Goal: Task Accomplishment & Management: Complete application form

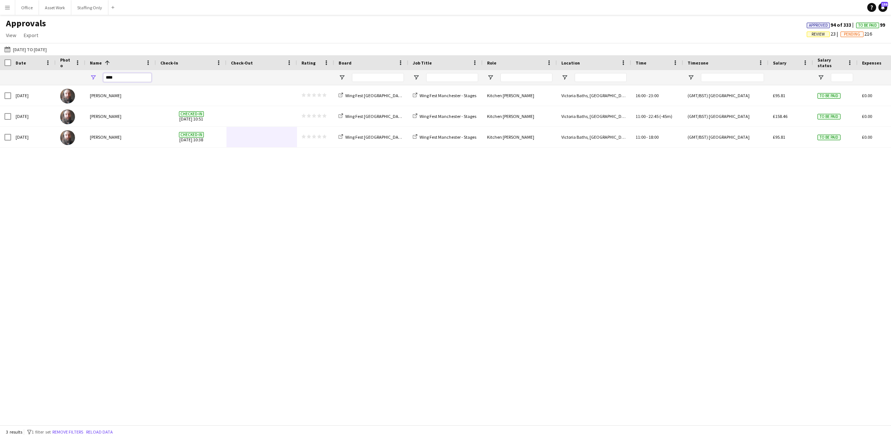
drag, startPoint x: 123, startPoint y: 76, endPoint x: 86, endPoint y: 75, distance: 37.5
click at [87, 75] on div "****" at bounding box center [120, 77] width 71 height 15
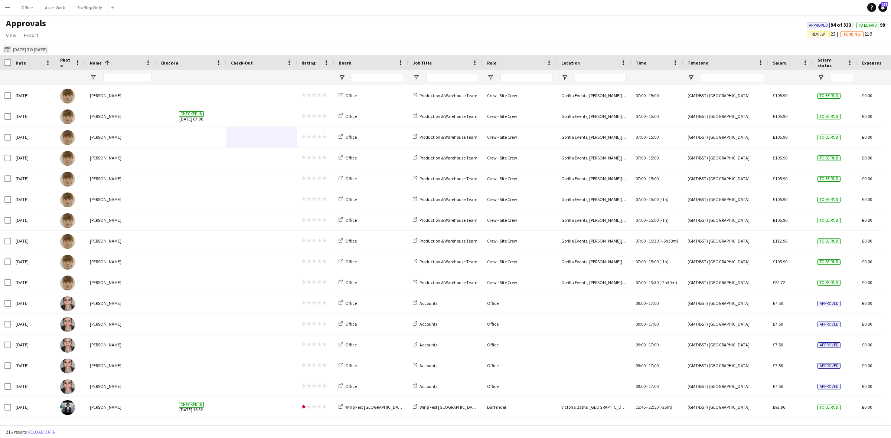
click at [38, 49] on button "[DATE] [DATE] to [DATE]" at bounding box center [25, 49] width 45 height 9
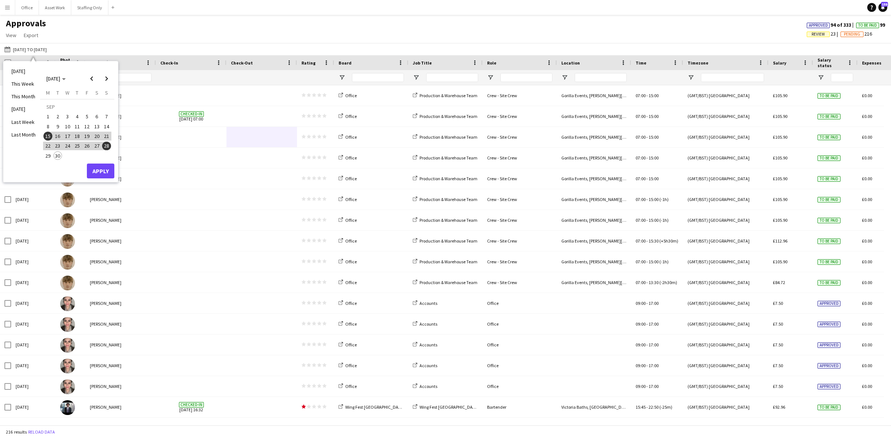
click at [51, 118] on span "1" at bounding box center [47, 116] width 9 height 9
click at [111, 147] on button "28" at bounding box center [107, 146] width 10 height 10
click at [105, 169] on button "Apply" at bounding box center [100, 171] width 27 height 15
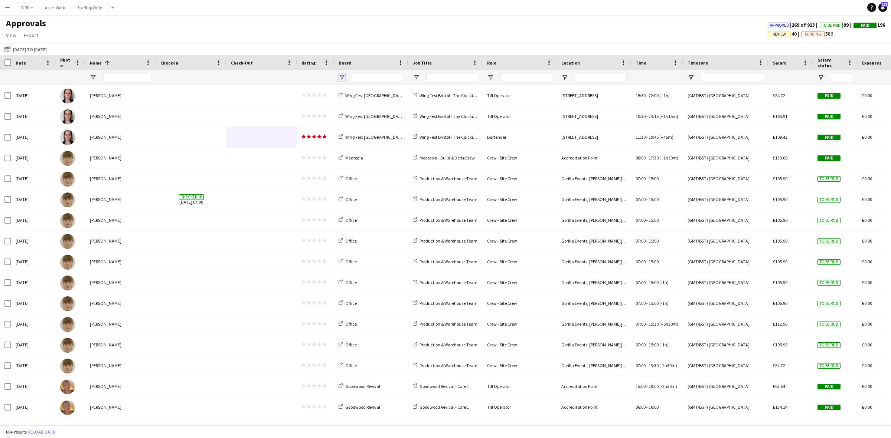
click at [342, 77] on span "Open Filter Menu" at bounding box center [342, 77] width 7 height 7
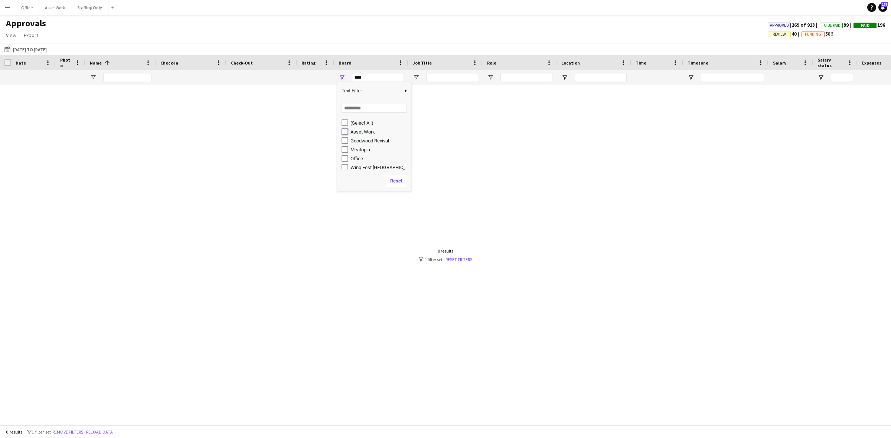
type input "**********"
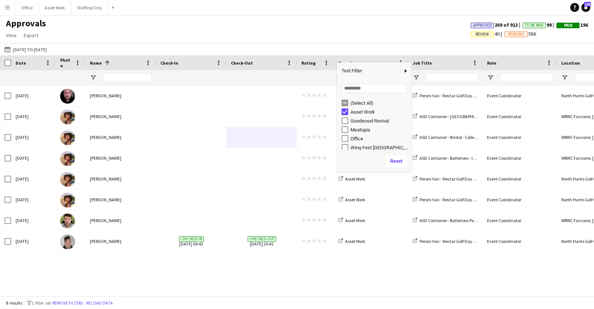
click at [17, 62] on span "Date" at bounding box center [21, 63] width 10 height 6
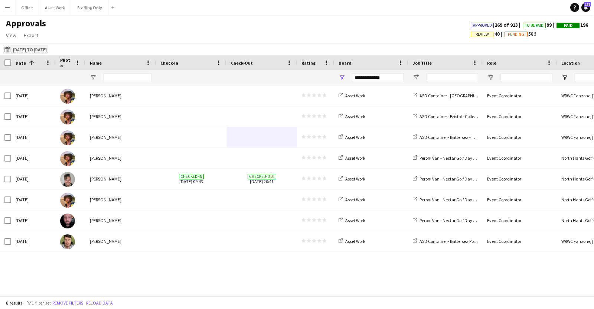
click at [42, 45] on button "[DATE] [DATE] to [DATE]" at bounding box center [25, 49] width 45 height 9
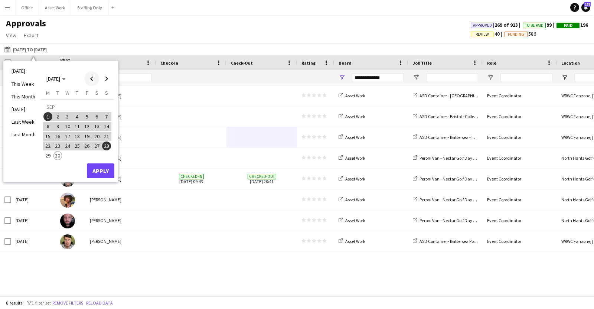
click at [93, 79] on span "Previous month" at bounding box center [91, 78] width 15 height 15
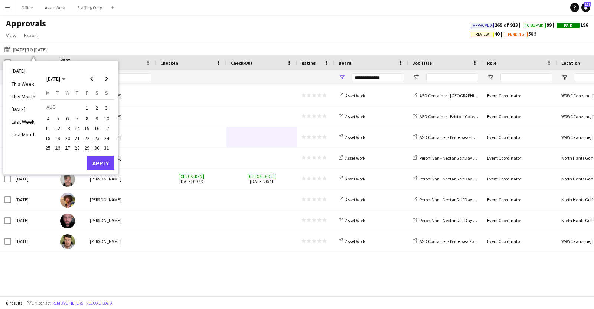
click at [87, 109] on span "1" at bounding box center [86, 107] width 9 height 10
click at [109, 74] on span "Next month" at bounding box center [106, 78] width 15 height 15
click at [56, 157] on span "30" at bounding box center [57, 155] width 9 height 9
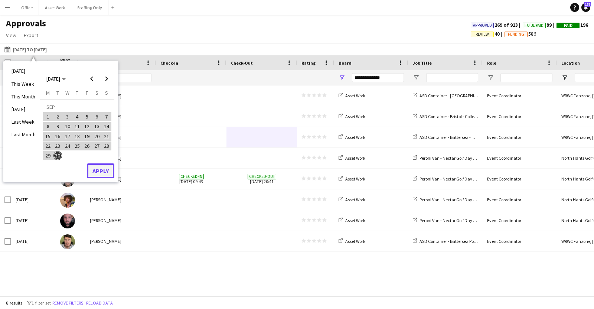
click at [97, 171] on button "Apply" at bounding box center [100, 170] width 27 height 15
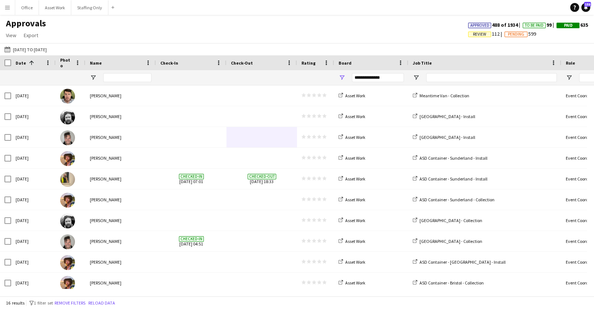
drag, startPoint x: 481, startPoint y: 63, endPoint x: 560, endPoint y: 66, distance: 78.8
click at [560, 66] on div at bounding box center [561, 62] width 3 height 15
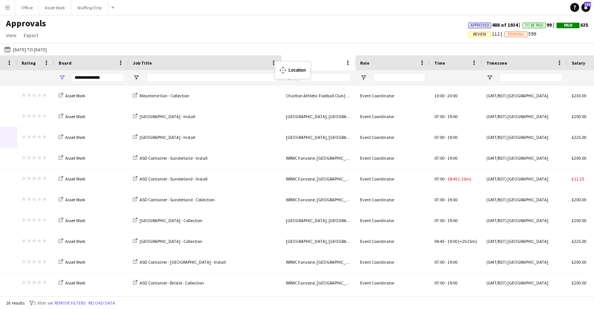
drag, startPoint x: 382, startPoint y: 64, endPoint x: 278, endPoint y: 66, distance: 103.6
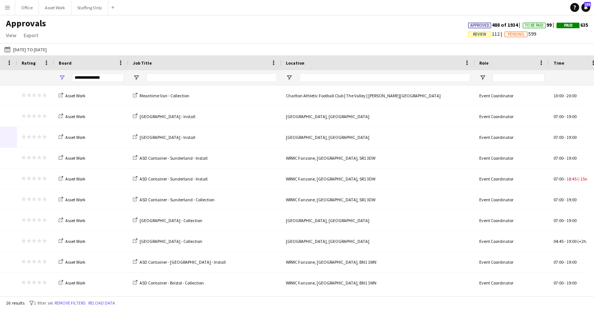
drag, startPoint x: 355, startPoint y: 63, endPoint x: 474, endPoint y: 65, distance: 119.2
click at [474, 65] on div at bounding box center [474, 62] width 3 height 15
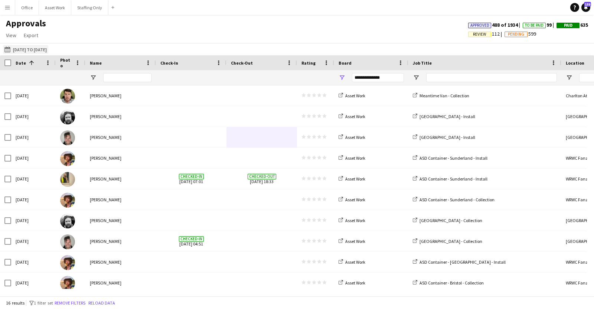
click at [19, 49] on button "[DATE] [DATE] to [DATE]" at bounding box center [25, 49] width 45 height 9
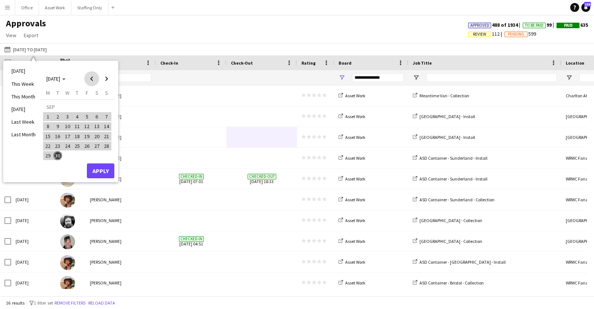
click at [92, 79] on span "Previous month" at bounding box center [91, 78] width 15 height 15
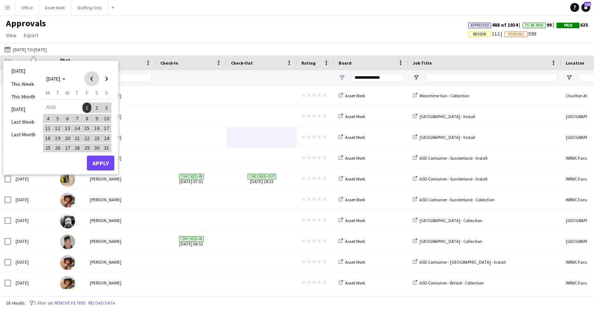
click at [92, 79] on span "Previous month" at bounding box center [91, 78] width 15 height 15
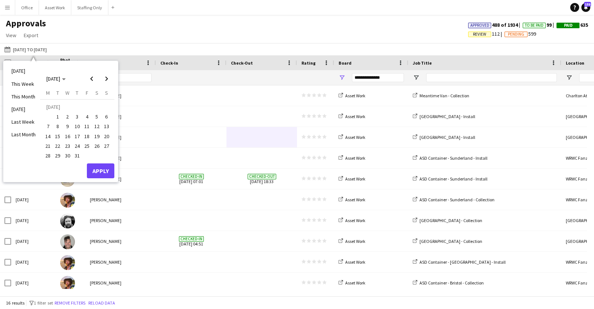
click at [56, 118] on span "1" at bounding box center [57, 116] width 9 height 9
click at [109, 79] on span "Next month" at bounding box center [106, 78] width 15 height 15
click at [56, 156] on span "30" at bounding box center [57, 155] width 9 height 9
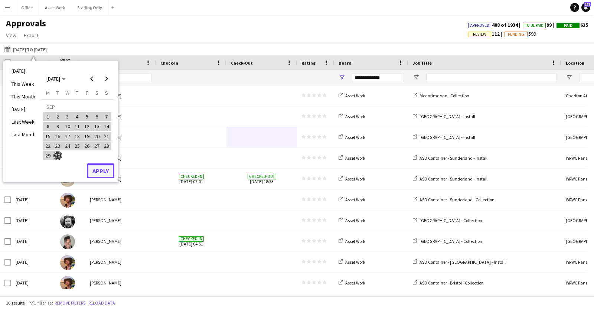
click at [100, 170] on button "Apply" at bounding box center [100, 170] width 27 height 15
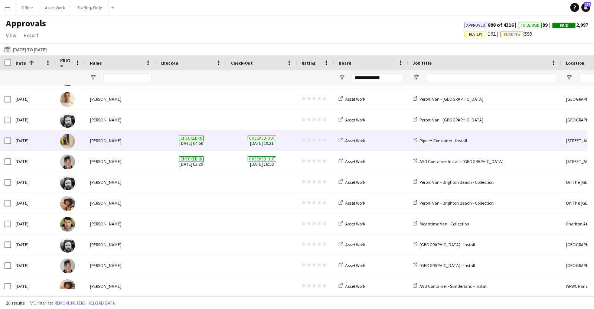
scroll to position [92, 0]
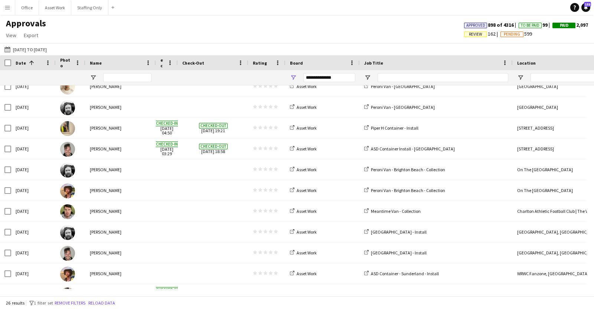
drag, startPoint x: 226, startPoint y: 64, endPoint x: 190, endPoint y: 64, distance: 35.3
click at [176, 62] on div at bounding box center [177, 62] width 3 height 15
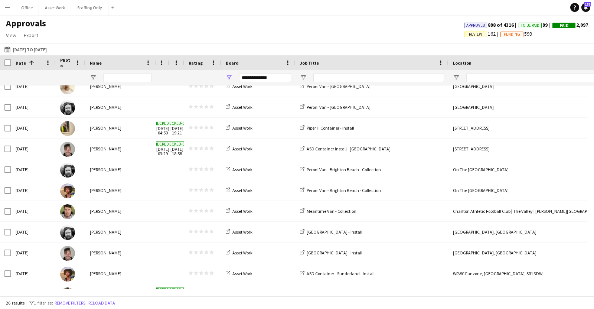
drag, startPoint x: 239, startPoint y: 62, endPoint x: 183, endPoint y: 52, distance: 56.5
click at [183, 52] on main "Approvals View Customise view Customise filters Reset Filters Reset View Reset …" at bounding box center [297, 157] width 594 height 284
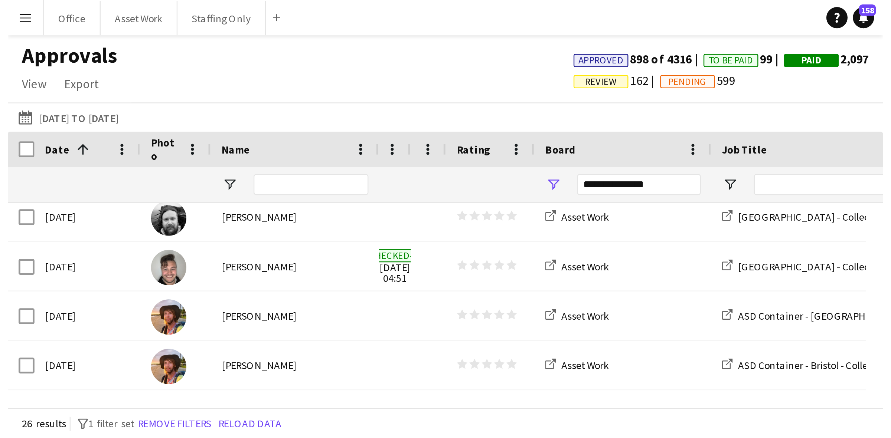
scroll to position [207, 0]
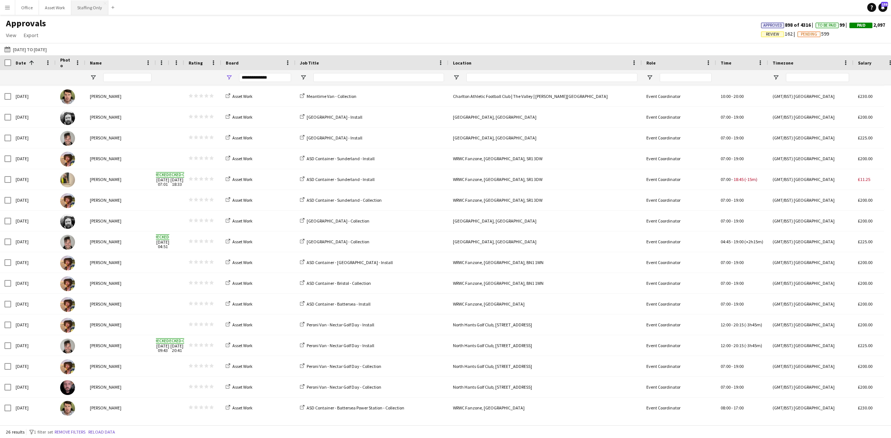
click at [77, 10] on button "Staffing Only Close" at bounding box center [89, 7] width 37 height 14
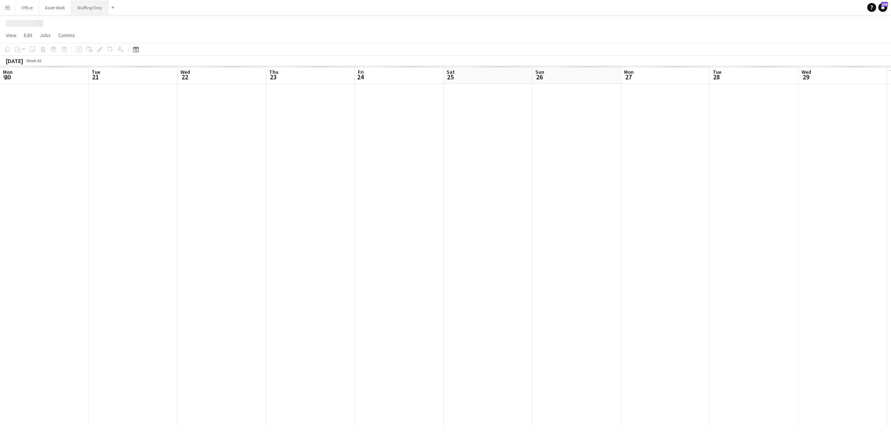
scroll to position [0, 207]
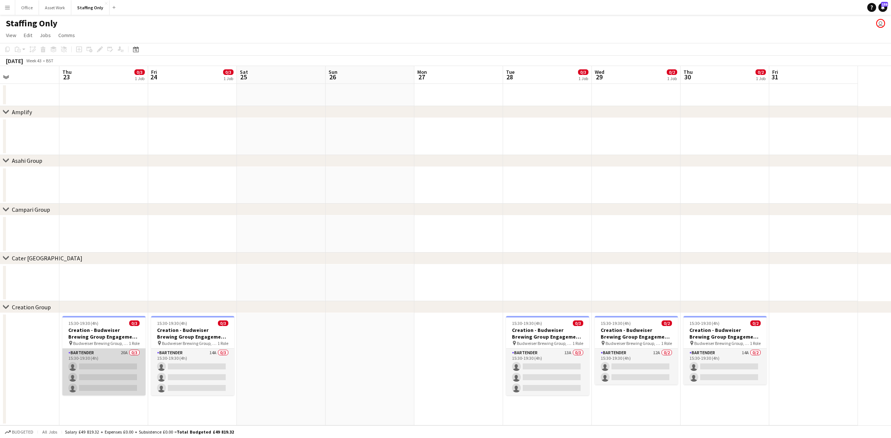
click at [85, 355] on app-card-role "Bartender 20A 0/3 15:30-19:30 (4h) single-neutral-actions single-neutral-action…" at bounding box center [103, 372] width 83 height 47
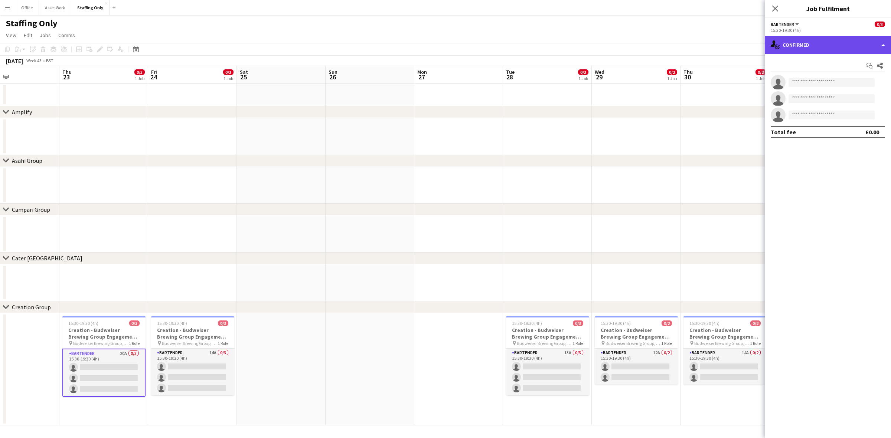
click at [814, 44] on div "single-neutral-actions-check-2 Confirmed" at bounding box center [828, 45] width 126 height 18
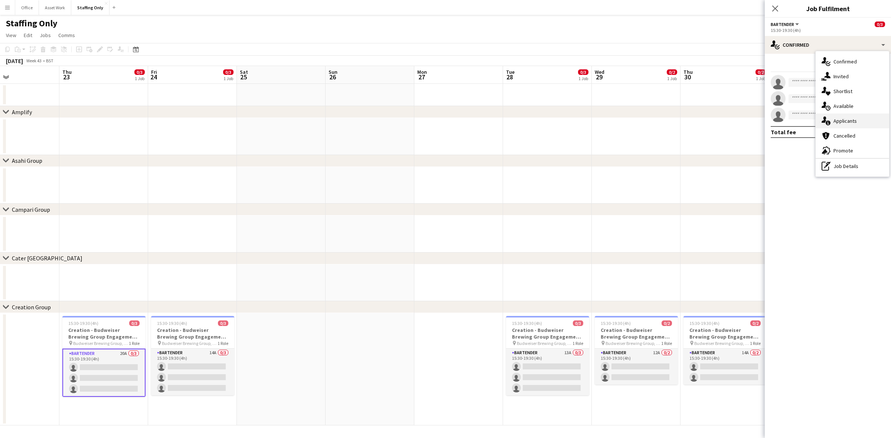
click at [858, 124] on div "single-neutral-actions-information Applicants" at bounding box center [853, 121] width 74 height 15
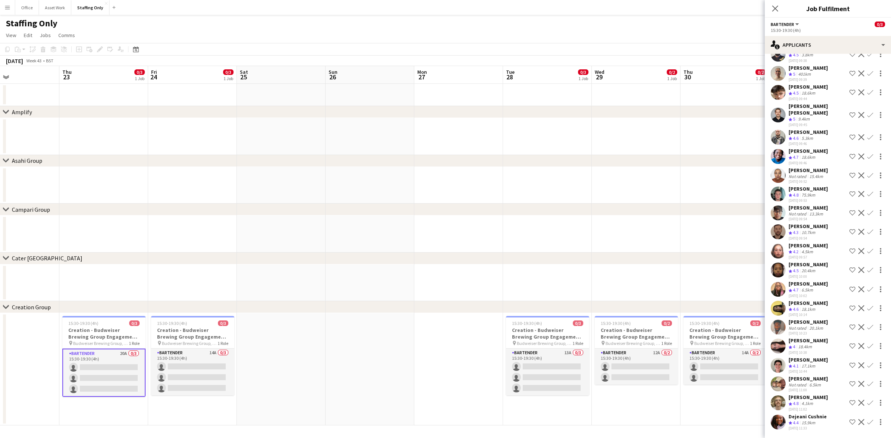
scroll to position [47, 0]
click at [186, 356] on app-card-role "Bartender 14A 0/3 15:30-19:30 (4h) single-neutral-actions single-neutral-action…" at bounding box center [192, 372] width 83 height 47
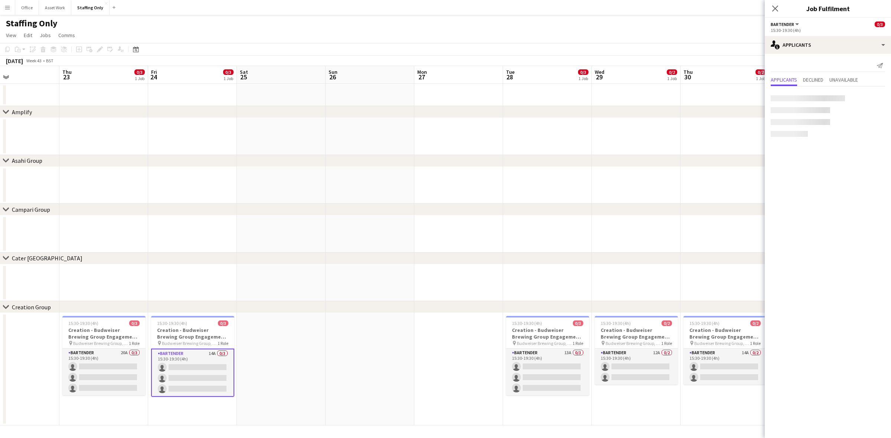
scroll to position [0, 0]
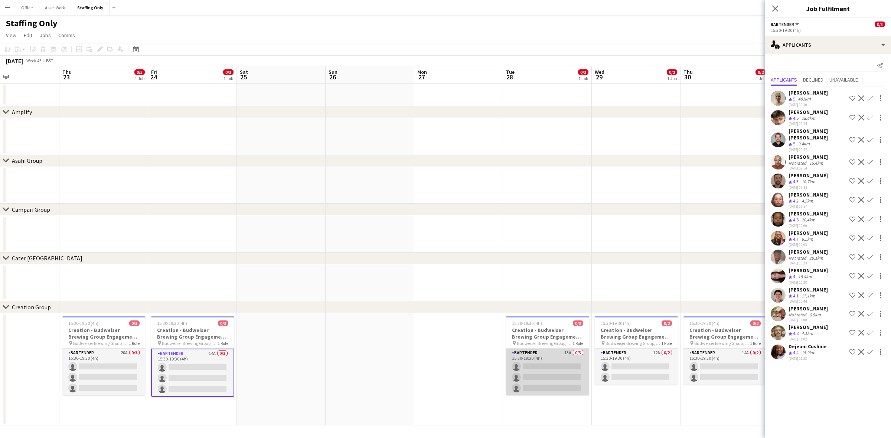
click at [564, 359] on app-card-role "Bartender 13A 0/3 15:30-19:30 (4h) single-neutral-actions single-neutral-action…" at bounding box center [547, 372] width 83 height 47
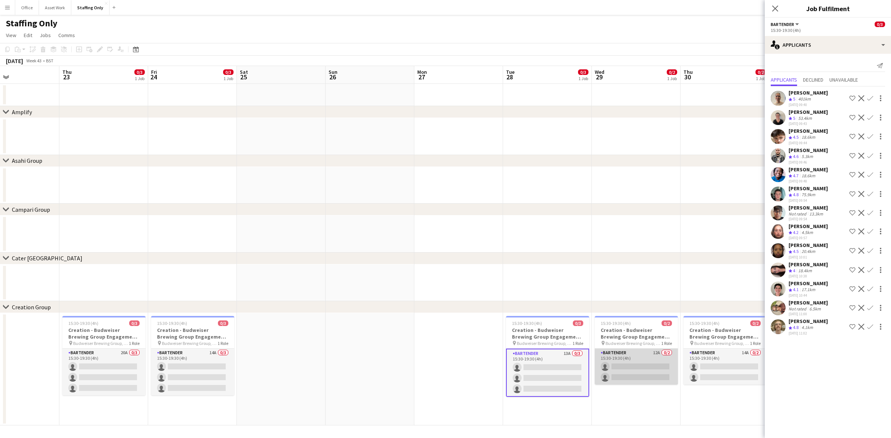
click at [637, 360] on app-card-role "Bartender 12A 0/2 15:30-19:30 (4h) single-neutral-actions single-neutral-actions" at bounding box center [636, 367] width 83 height 36
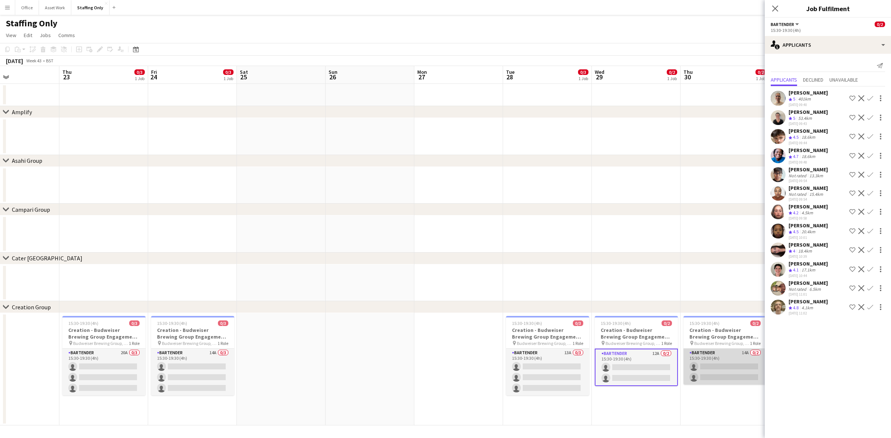
click at [721, 360] on app-card-role "Bartender 14A 0/2 15:30-19:30 (4h) single-neutral-actions single-neutral-actions" at bounding box center [725, 367] width 83 height 36
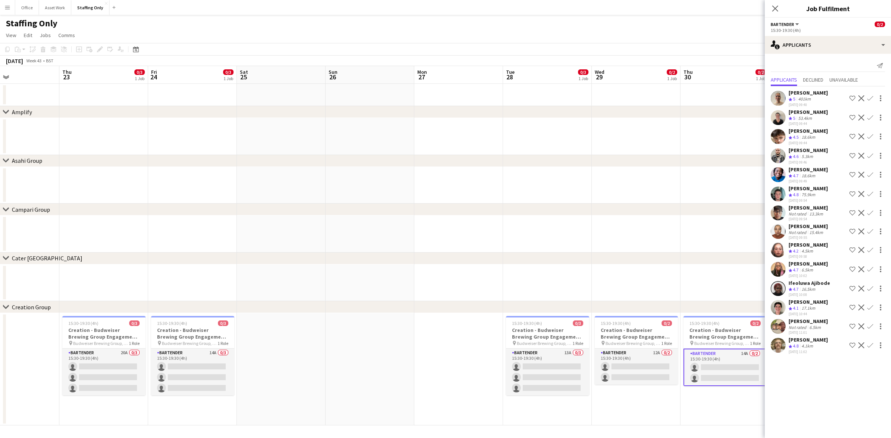
click at [871, 343] on app-icon "Confirm" at bounding box center [870, 346] width 6 height 6
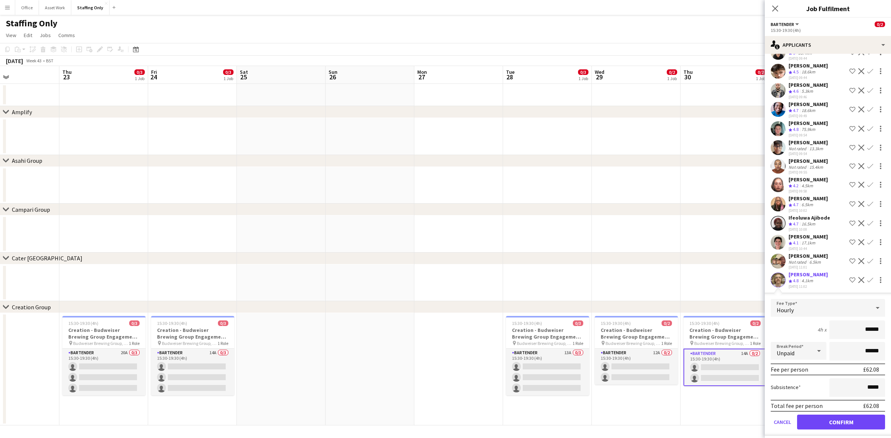
scroll to position [66, 0]
click at [822, 416] on button "Confirm" at bounding box center [841, 421] width 88 height 15
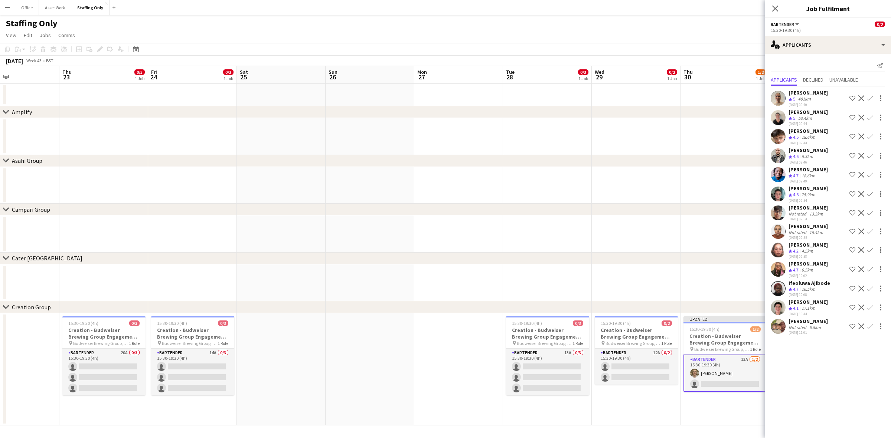
scroll to position [0, 0]
click at [871, 98] on app-icon "Confirm" at bounding box center [870, 98] width 6 height 6
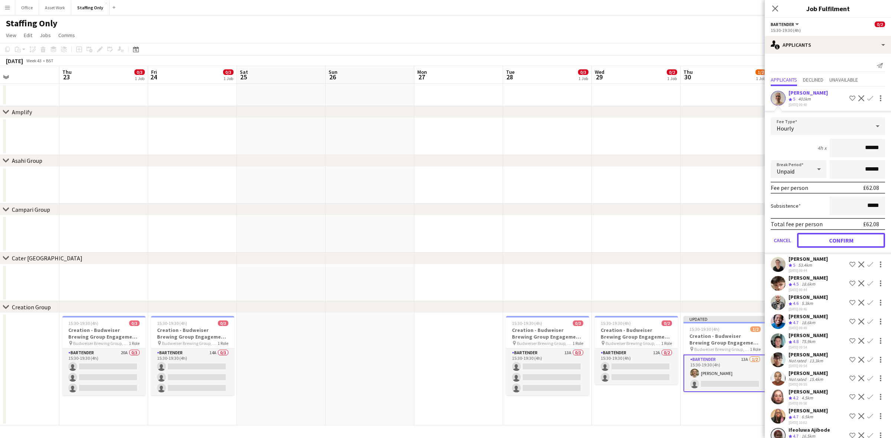
click at [835, 236] on button "Confirm" at bounding box center [841, 240] width 88 height 15
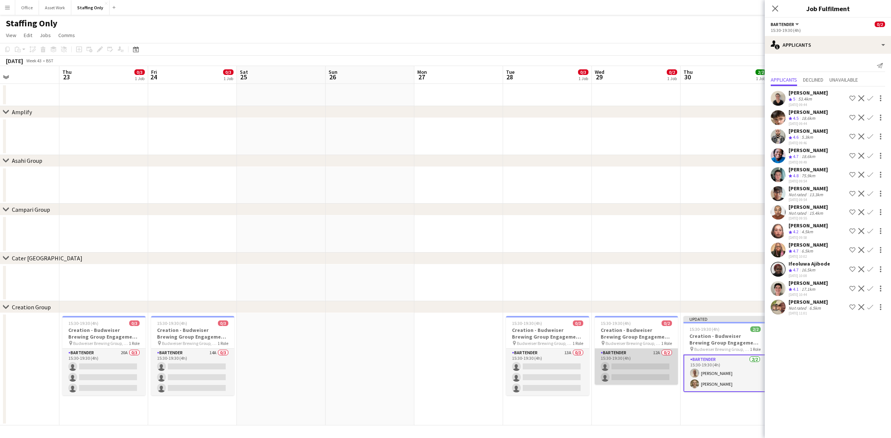
click at [636, 357] on app-card-role "Bartender 12A 0/2 15:30-19:30 (4h) single-neutral-actions single-neutral-actions" at bounding box center [636, 367] width 83 height 36
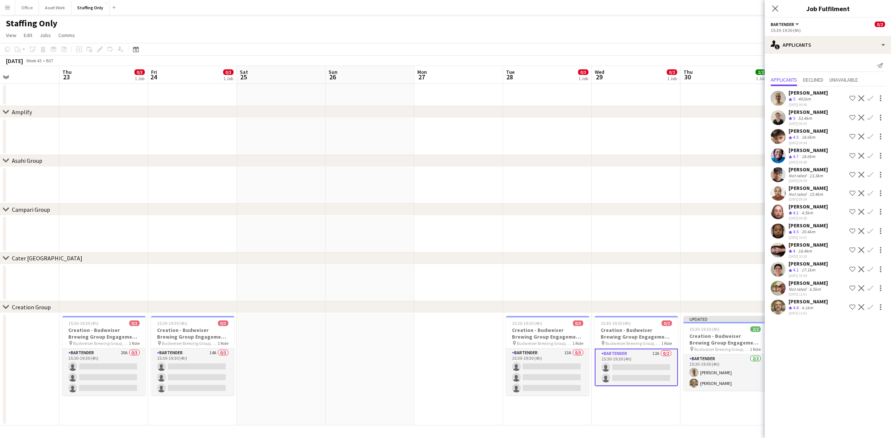
click at [871, 98] on app-icon "Confirm" at bounding box center [870, 98] width 6 height 6
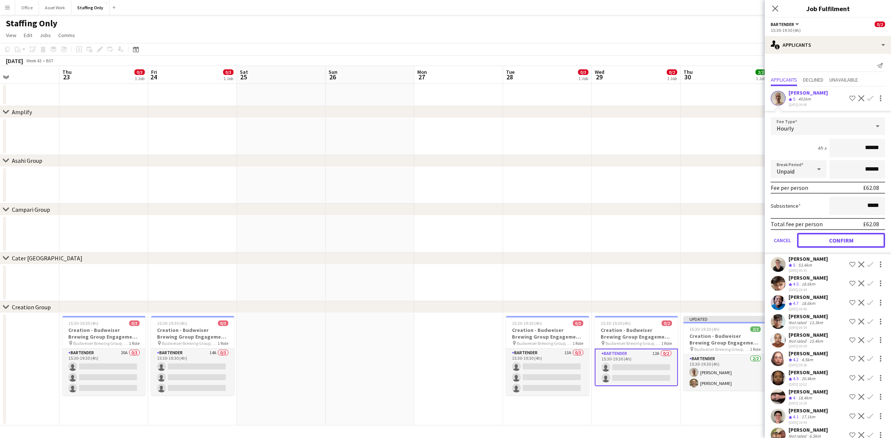
click at [827, 241] on button "Confirm" at bounding box center [841, 240] width 88 height 15
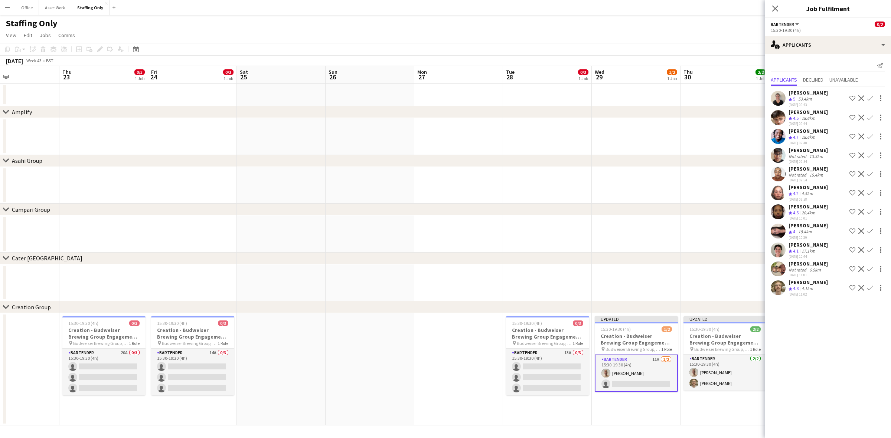
click at [871, 285] on app-icon "Confirm" at bounding box center [870, 288] width 6 height 6
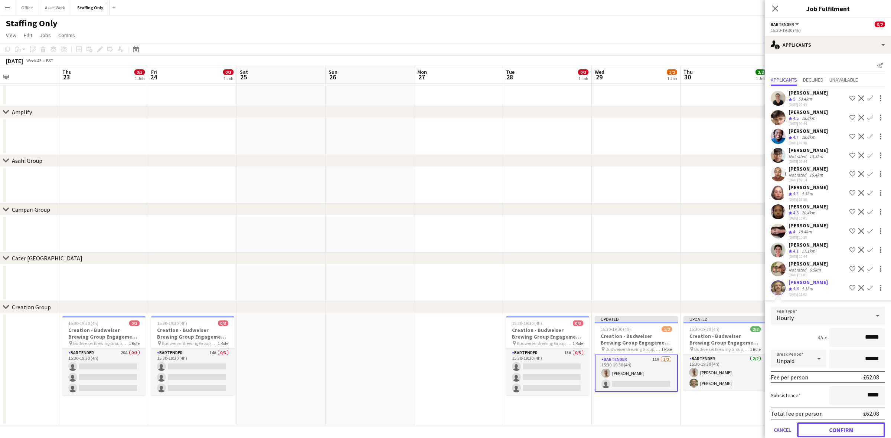
click at [821, 429] on button "Confirm" at bounding box center [841, 430] width 88 height 15
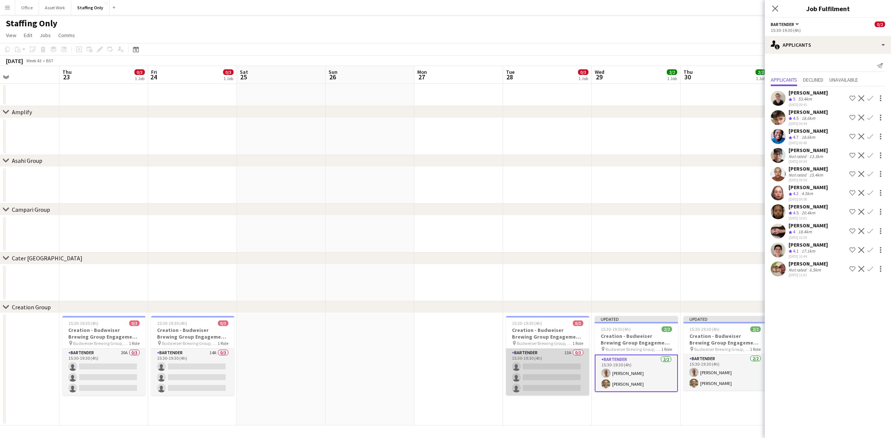
click at [554, 355] on app-card-role "Bartender 13A 0/3 15:30-19:30 (4h) single-neutral-actions single-neutral-action…" at bounding box center [547, 372] width 83 height 47
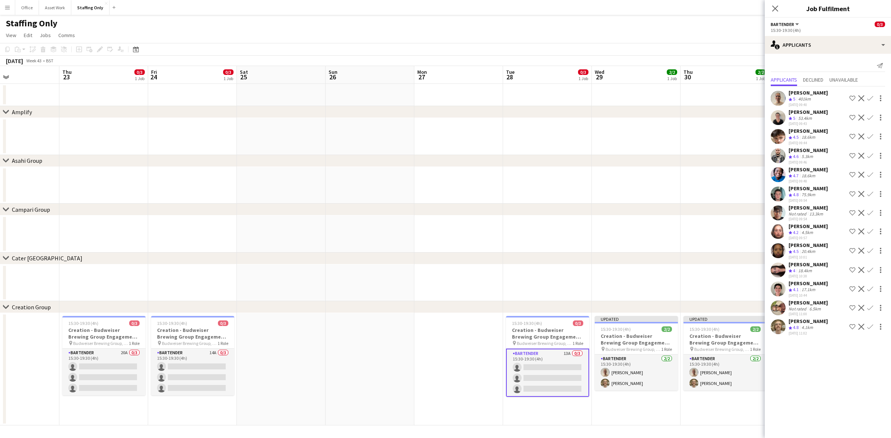
click at [871, 324] on app-icon "Confirm" at bounding box center [870, 327] width 6 height 6
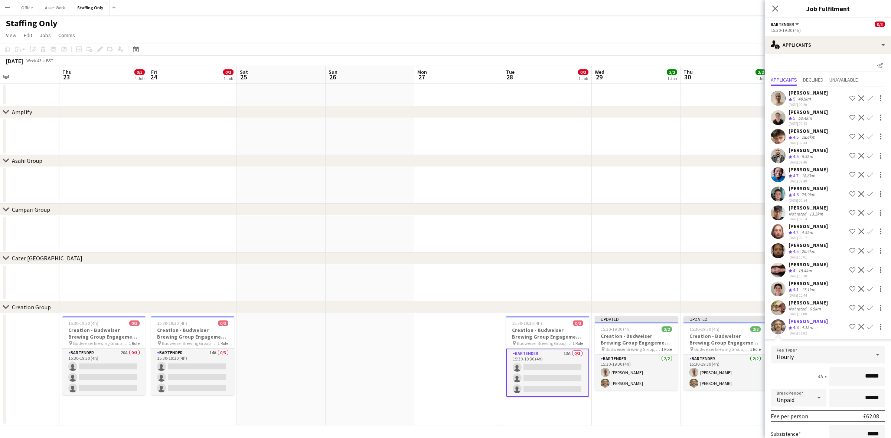
scroll to position [48, 0]
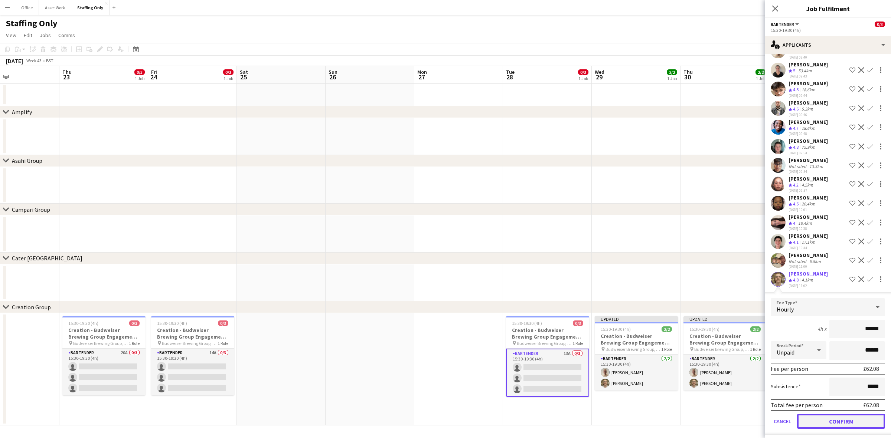
click at [812, 417] on button "Confirm" at bounding box center [841, 421] width 88 height 15
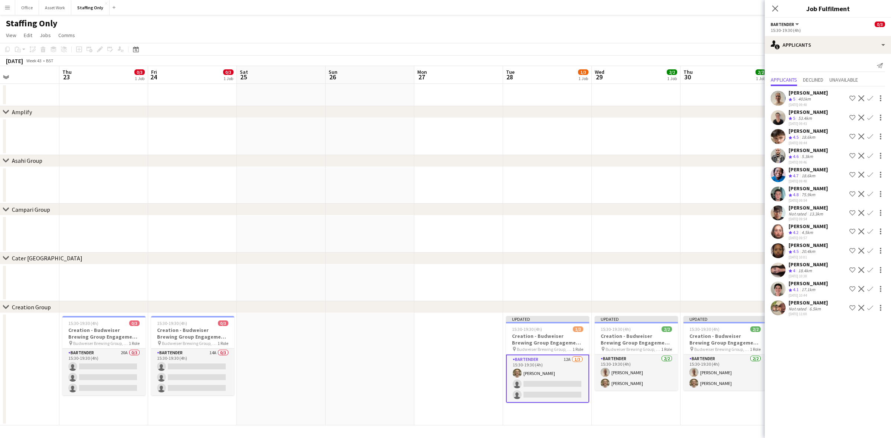
click at [871, 95] on button "Confirm" at bounding box center [870, 98] width 9 height 9
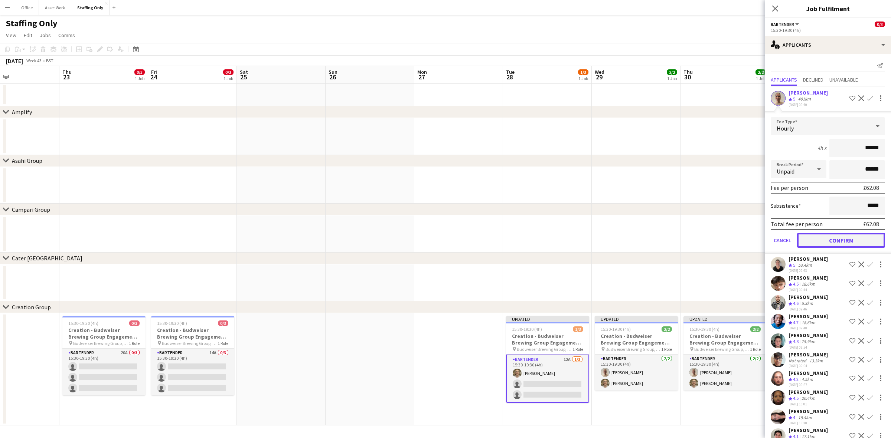
click at [839, 238] on button "Confirm" at bounding box center [841, 240] width 88 height 15
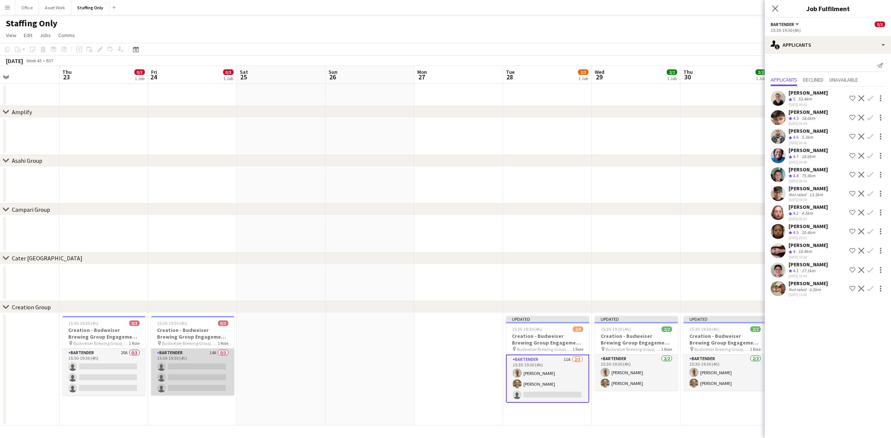
click at [194, 355] on app-card-role "Bartender 14A 0/3 15:30-19:30 (4h) single-neutral-actions single-neutral-action…" at bounding box center [192, 372] width 83 height 47
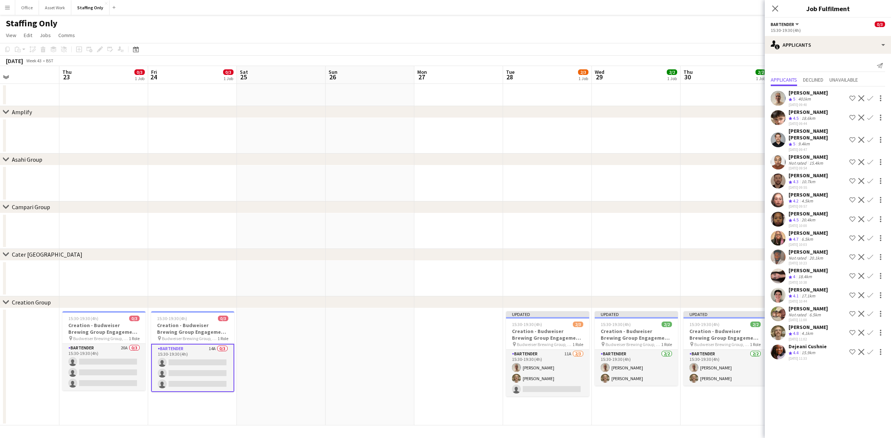
click at [870, 97] on app-icon "Confirm" at bounding box center [870, 98] width 6 height 6
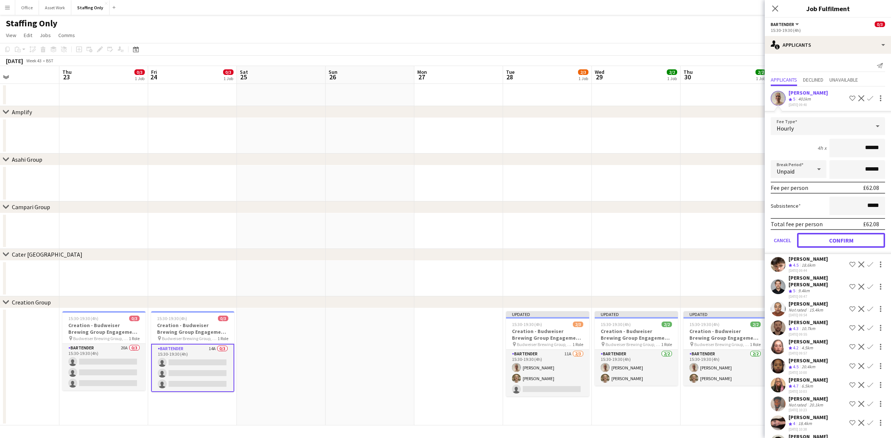
click at [821, 240] on button "Confirm" at bounding box center [841, 240] width 88 height 15
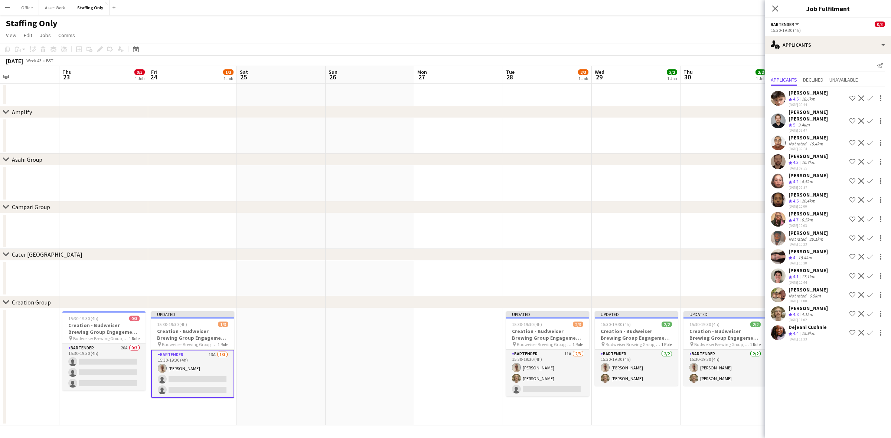
click at [870, 311] on app-icon "Confirm" at bounding box center [870, 314] width 6 height 6
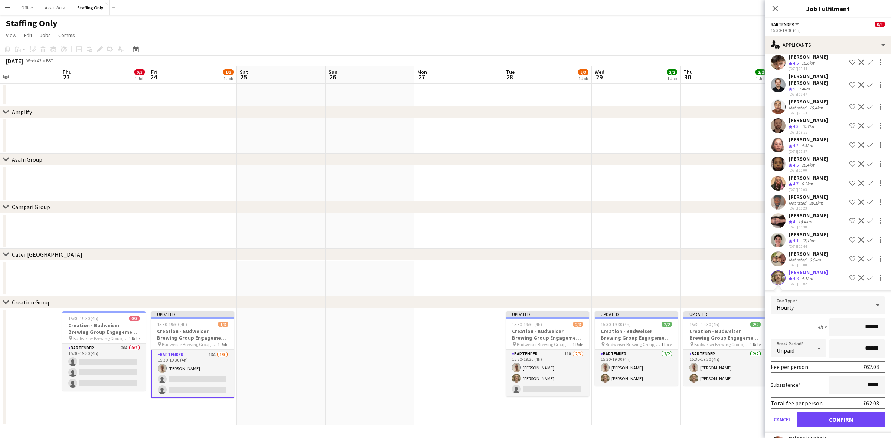
scroll to position [54, 0]
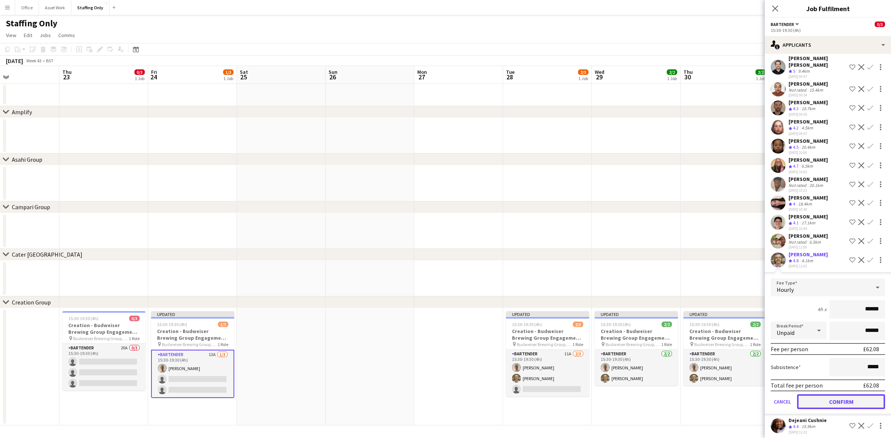
click at [821, 400] on button "Confirm" at bounding box center [841, 402] width 88 height 15
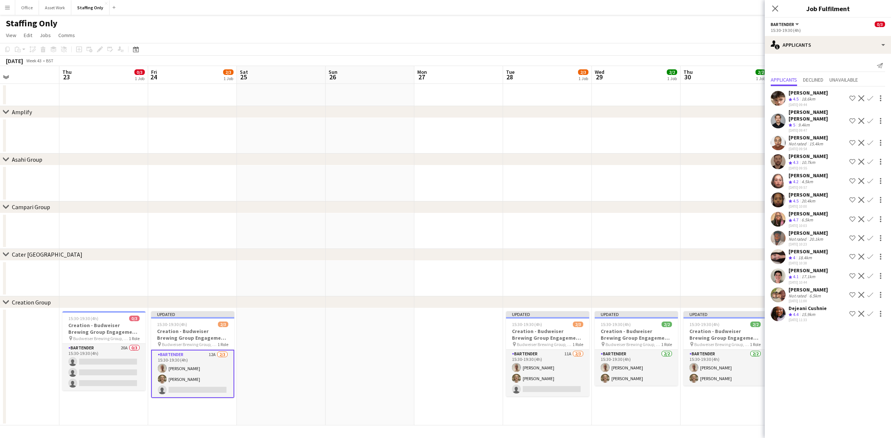
scroll to position [0, 0]
click at [89, 349] on app-card-role "Bartender 20A 0/3 15:30-19:30 (4h) single-neutral-actions single-neutral-action…" at bounding box center [103, 367] width 83 height 47
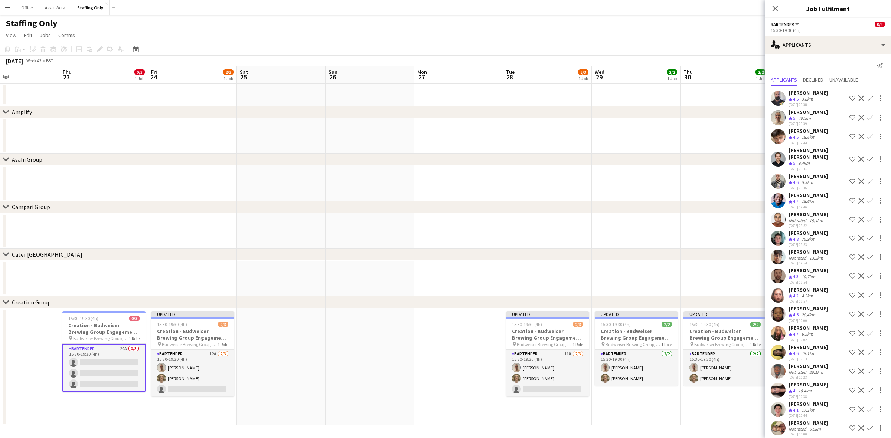
click at [867, 116] on app-icon "Confirm" at bounding box center [870, 118] width 6 height 6
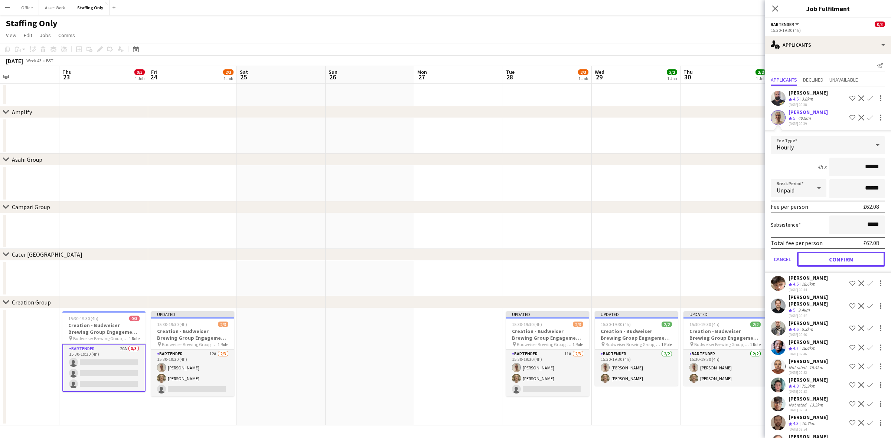
click at [831, 261] on button "Confirm" at bounding box center [841, 259] width 88 height 15
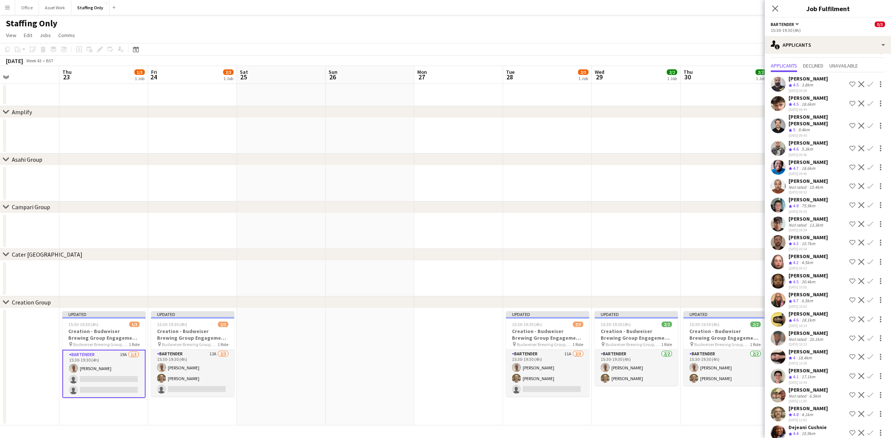
scroll to position [21, 0]
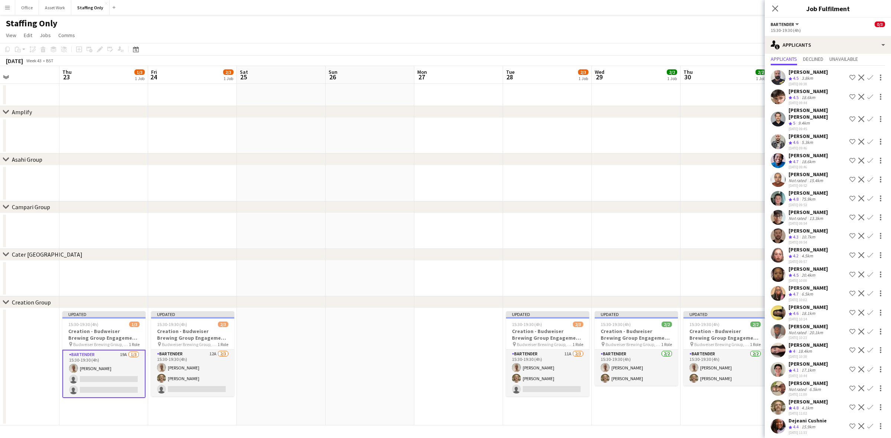
click at [867, 405] on app-icon "Confirm" at bounding box center [870, 408] width 6 height 6
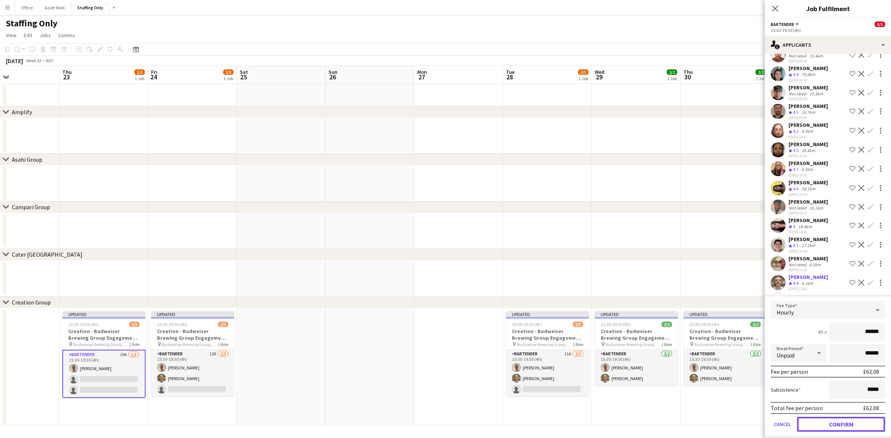
click at [841, 418] on button "Confirm" at bounding box center [841, 424] width 88 height 15
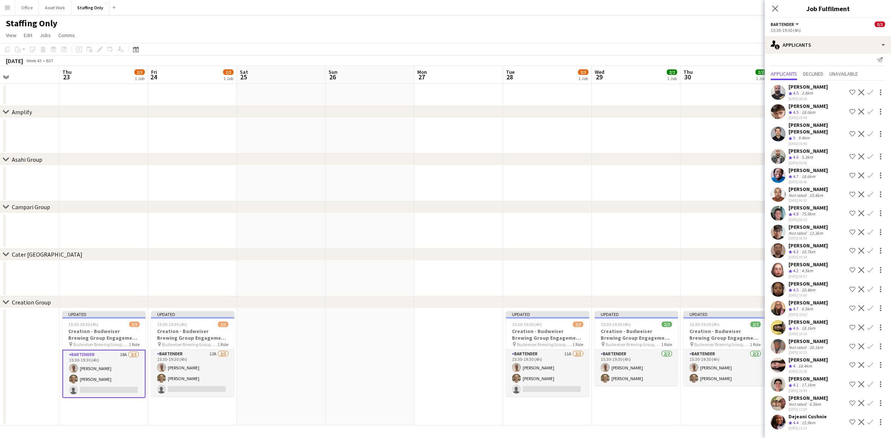
scroll to position [0, 0]
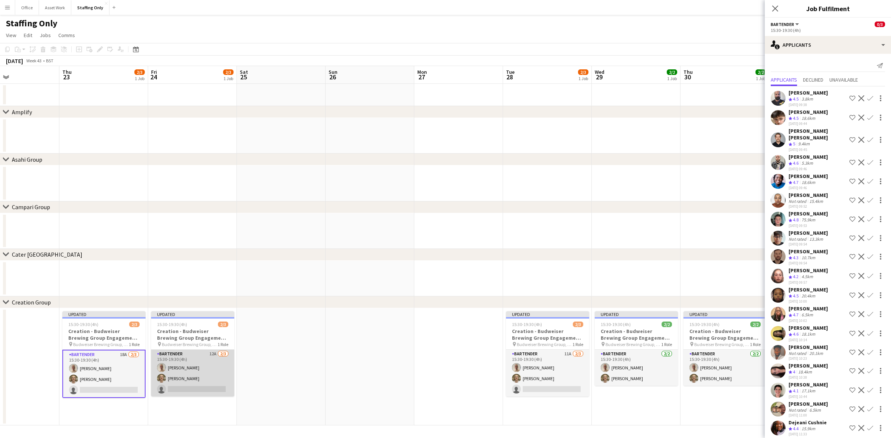
click at [203, 361] on app-card-role "Bartender 12A [DATE] 15:30-19:30 (4h) [PERSON_NAME] [PERSON_NAME] single-neutra…" at bounding box center [192, 373] width 83 height 47
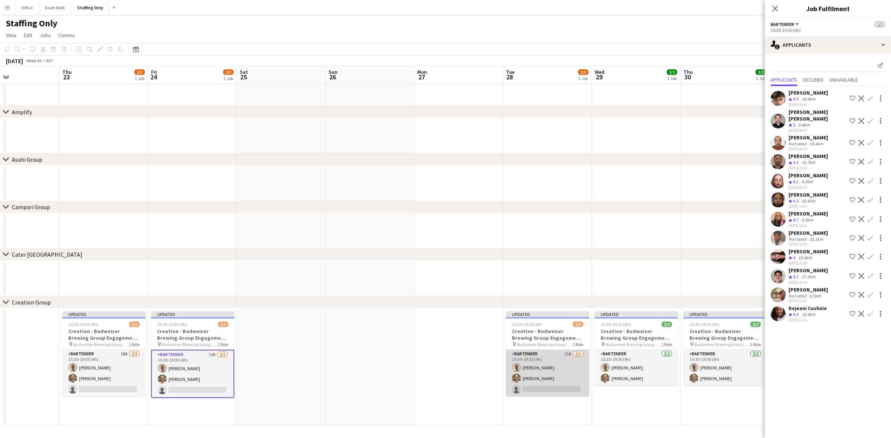
click at [545, 359] on app-card-role "Bartender 11A [DATE] 15:30-19:30 (4h) [PERSON_NAME] [PERSON_NAME] single-neutra…" at bounding box center [547, 373] width 83 height 47
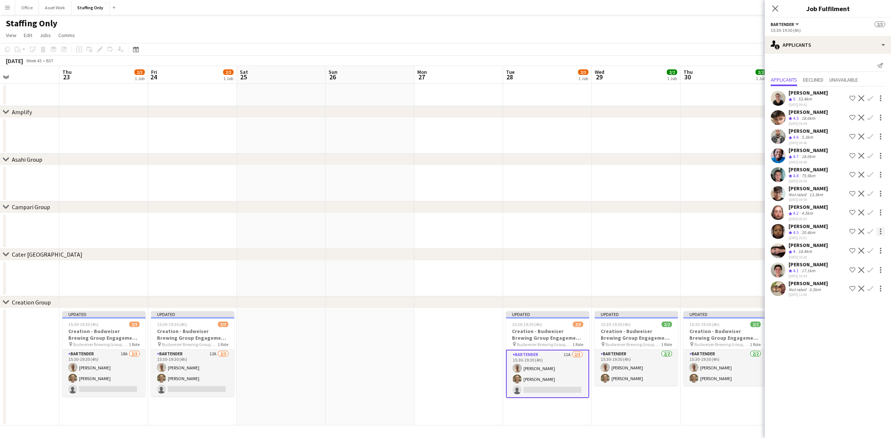
click at [871, 229] on app-icon "Confirm" at bounding box center [870, 232] width 6 height 6
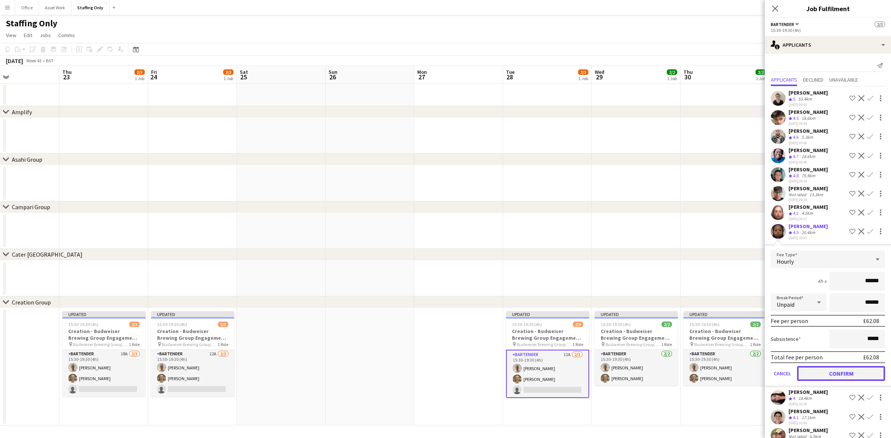
click at [823, 370] on button "Confirm" at bounding box center [841, 373] width 88 height 15
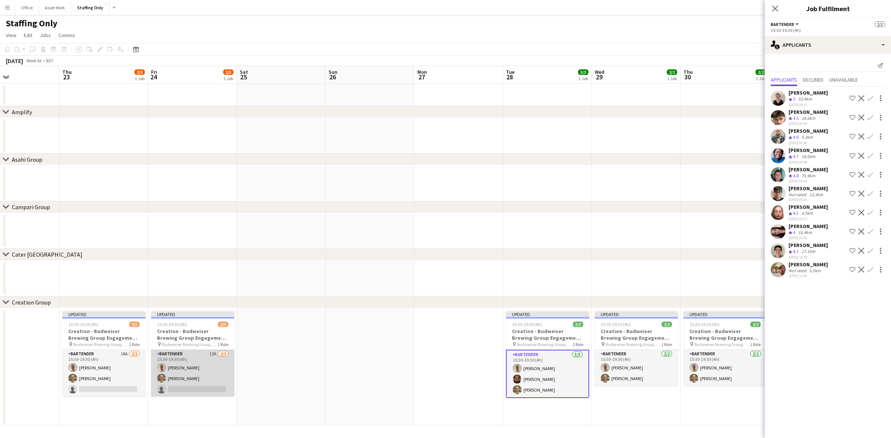
click at [178, 365] on app-card-role "Bartender 12A [DATE] 15:30-19:30 (4h) [PERSON_NAME] [PERSON_NAME] single-neutra…" at bounding box center [192, 373] width 83 height 47
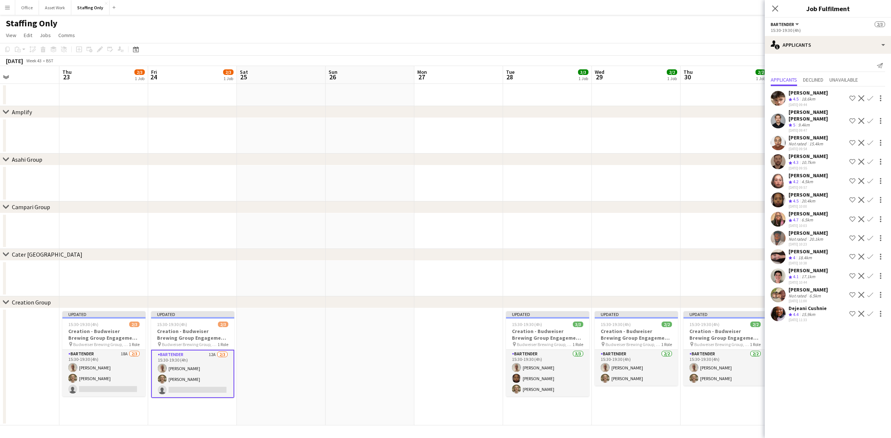
click at [870, 197] on app-icon "Confirm" at bounding box center [870, 200] width 6 height 6
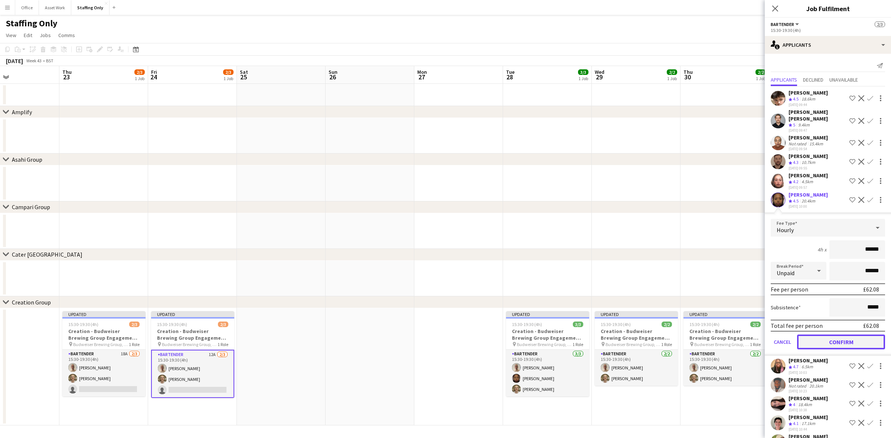
click at [831, 335] on button "Confirm" at bounding box center [841, 342] width 88 height 15
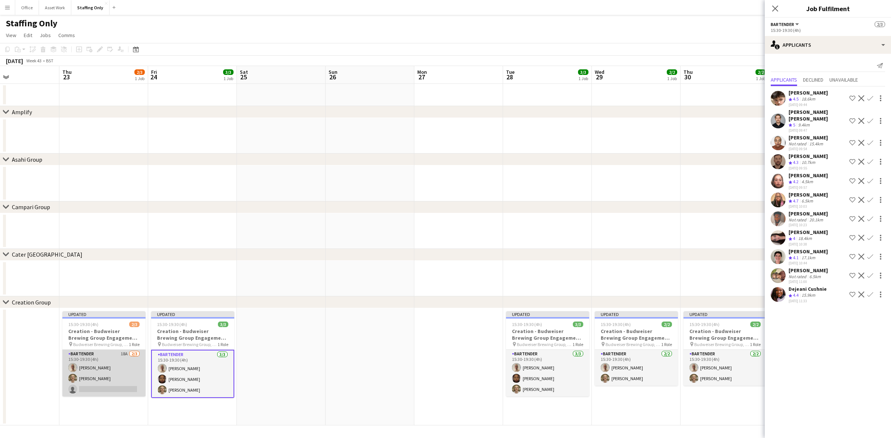
click at [92, 360] on app-card-role "Bartender 18A [DATE] 15:30-19:30 (4h) [PERSON_NAME] [PERSON_NAME] single-neutra…" at bounding box center [103, 373] width 83 height 47
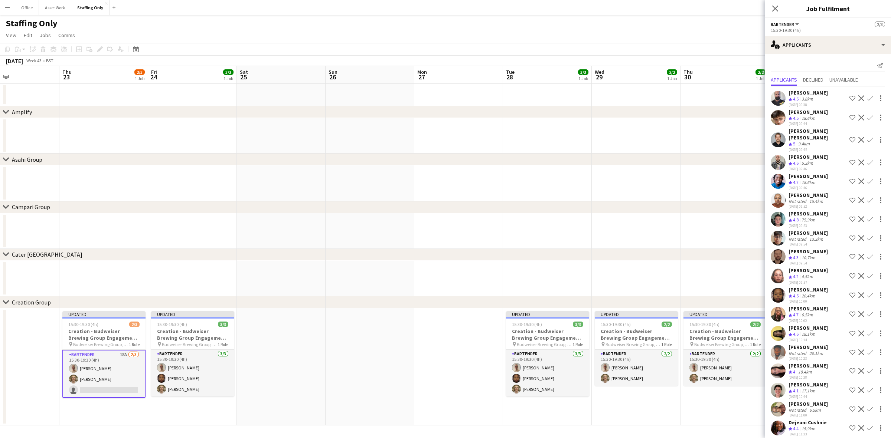
click at [871, 293] on app-icon "Confirm" at bounding box center [870, 296] width 6 height 6
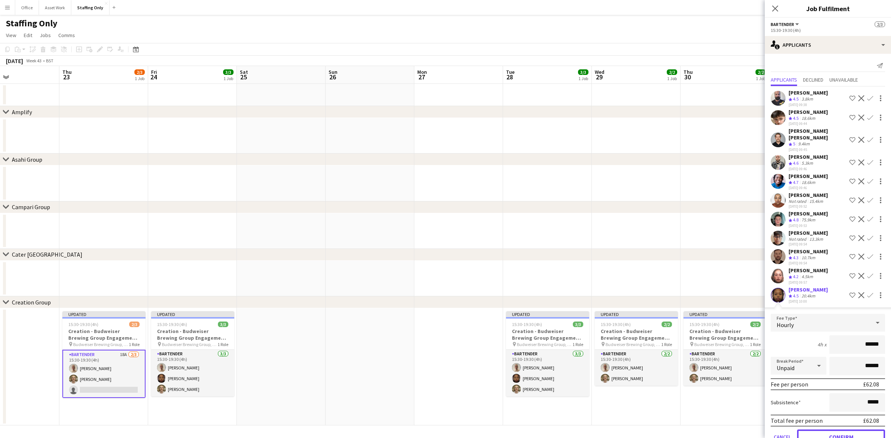
click at [829, 430] on button "Confirm" at bounding box center [841, 437] width 88 height 15
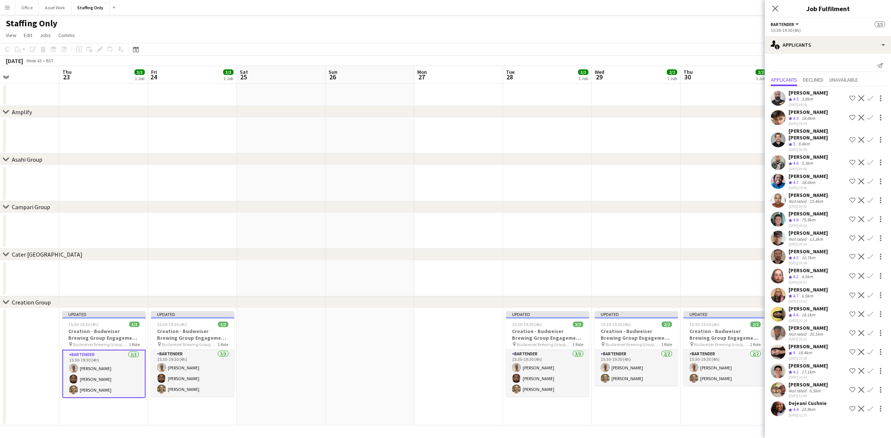
click at [470, 344] on app-date-cell at bounding box center [458, 367] width 89 height 117
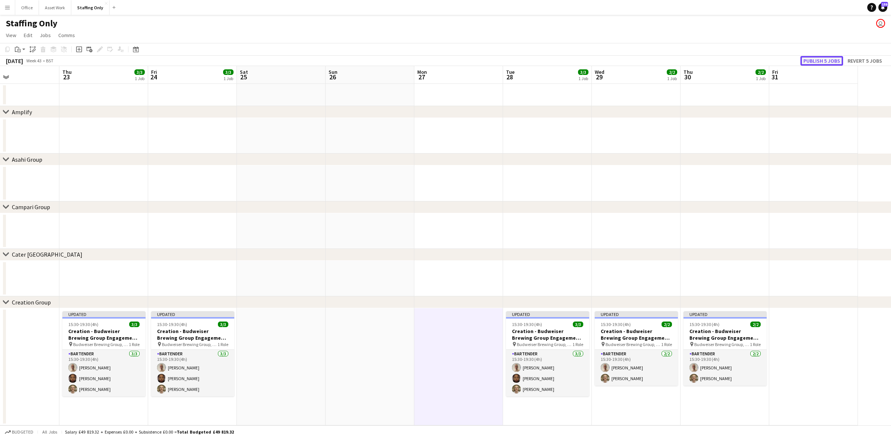
click at [827, 59] on button "Publish 5 jobs" at bounding box center [821, 61] width 43 height 10
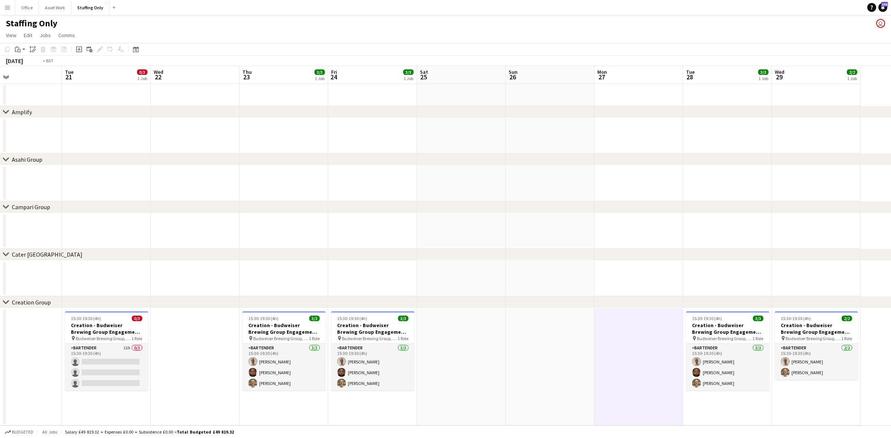
scroll to position [0, 260]
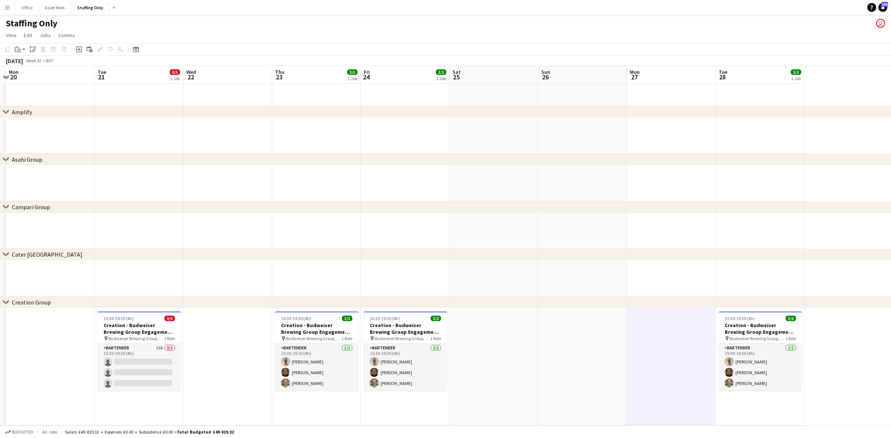
drag, startPoint x: 401, startPoint y: 386, endPoint x: 614, endPoint y: 370, distance: 213.4
click at [614, 370] on app-calendar-viewport "Fri 17 Sat 18 Sun 19 Mon 20 Tue 21 0/3 1 Job Wed 22 Thu 23 3/3 1 Job Fri 24 3/3…" at bounding box center [445, 246] width 891 height 360
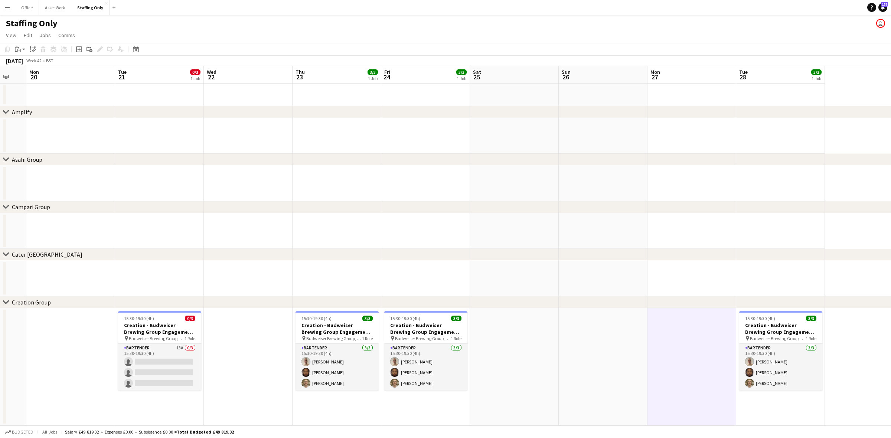
scroll to position [0, 224]
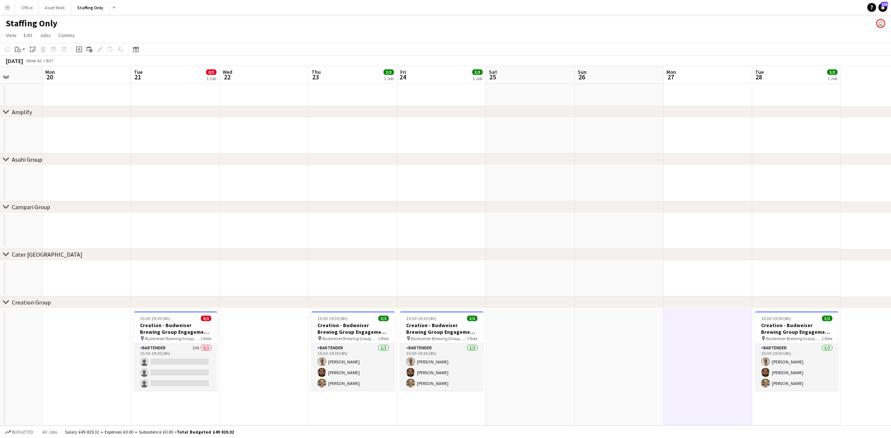
drag, startPoint x: 224, startPoint y: 350, endPoint x: 260, endPoint y: 350, distance: 36.4
click at [260, 350] on app-calendar-viewport "Fri 17 Sat 18 Sun 19 Mon 20 Tue 21 0/3 1 Job Wed 22 Thu 23 3/3 1 Job Fri 24 3/3…" at bounding box center [445, 246] width 891 height 360
click at [181, 348] on app-card-role "Bartender 13A 0/3 15:30-19:30 (4h) single-neutral-actions single-neutral-action…" at bounding box center [175, 367] width 83 height 47
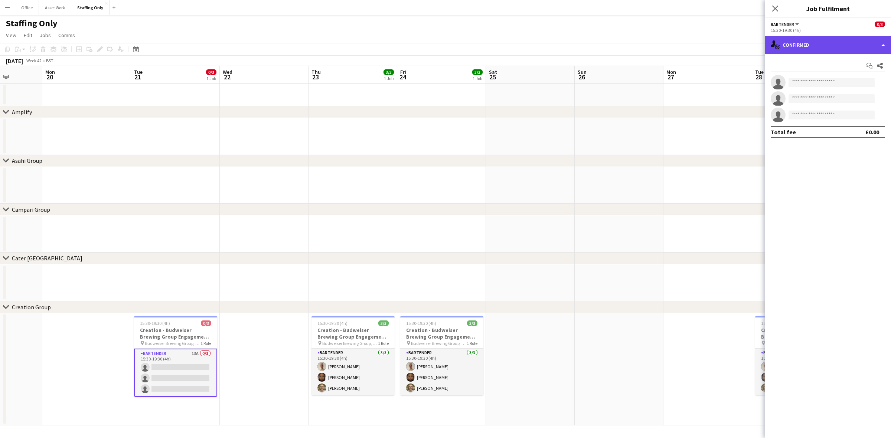
click at [804, 44] on div "single-neutral-actions-check-2 Confirmed" at bounding box center [828, 45] width 126 height 18
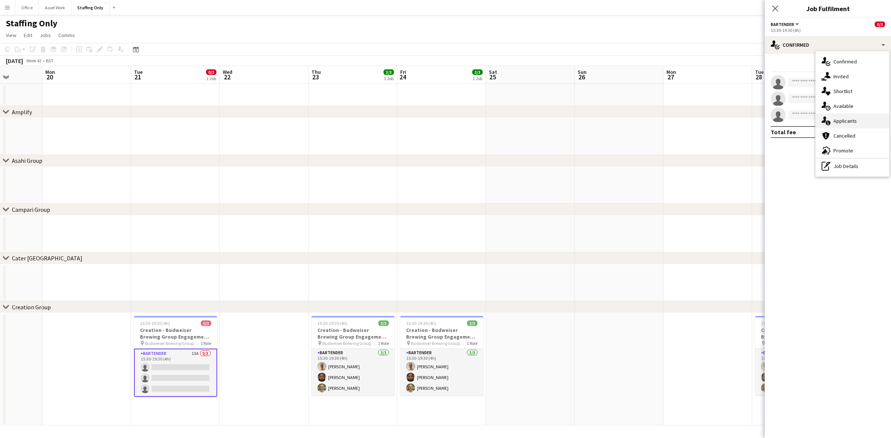
click at [847, 120] on span "Applicants" at bounding box center [845, 121] width 23 height 7
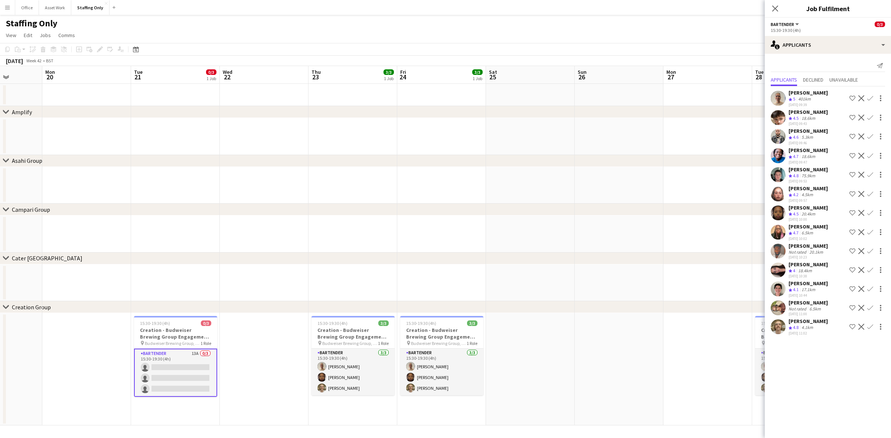
click at [867, 330] on app-icon "Confirm" at bounding box center [870, 327] width 6 height 6
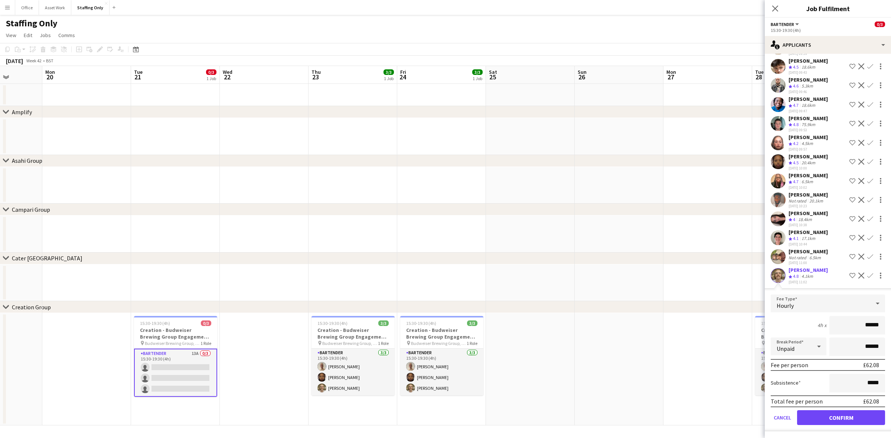
scroll to position [54, 0]
click at [832, 416] on button "Confirm" at bounding box center [841, 417] width 88 height 15
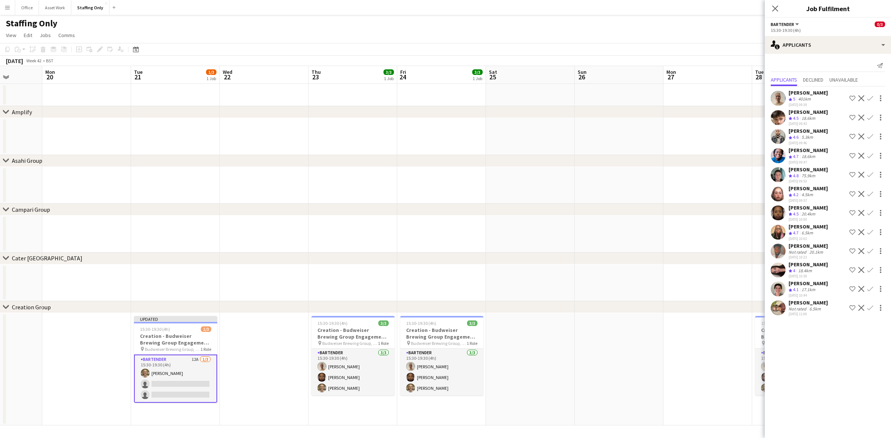
click at [870, 210] on app-icon "Confirm" at bounding box center [870, 213] width 6 height 6
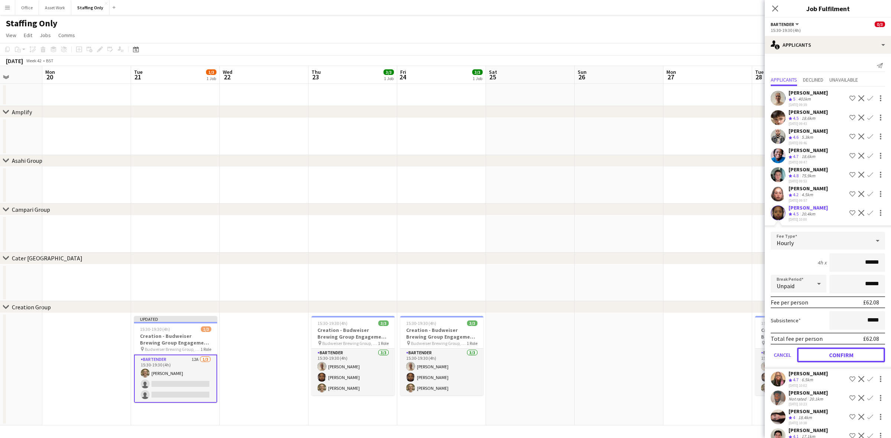
click at [838, 355] on button "Confirm" at bounding box center [841, 355] width 88 height 15
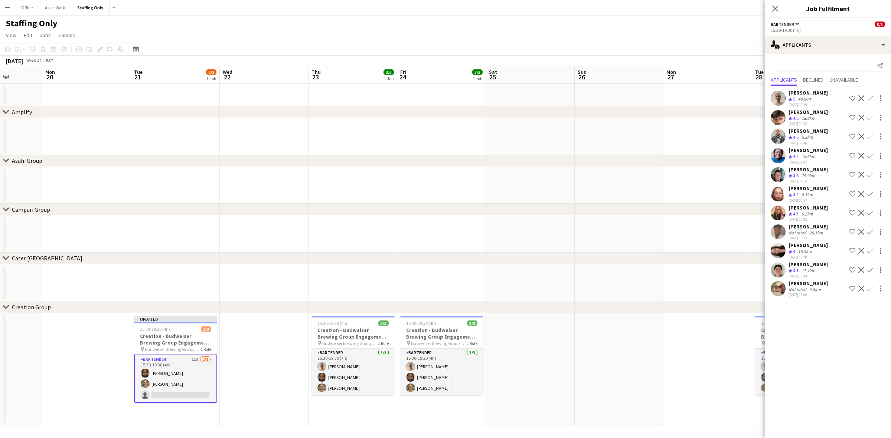
click at [872, 95] on app-icon "Confirm" at bounding box center [870, 98] width 6 height 6
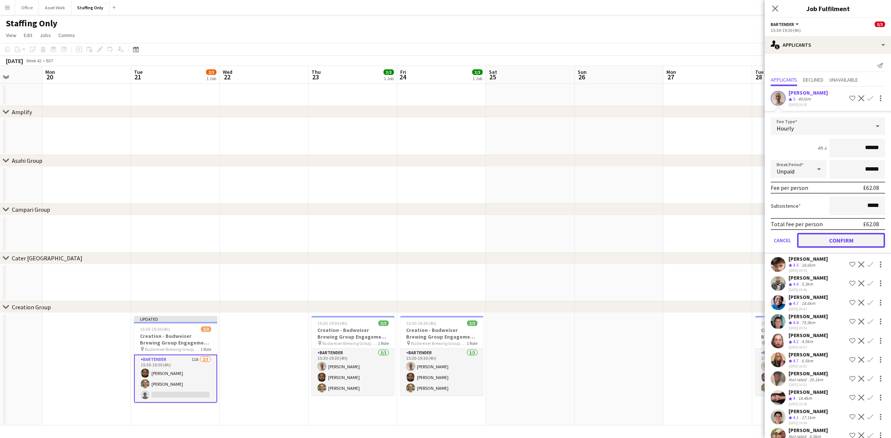
click at [851, 240] on button "Confirm" at bounding box center [841, 240] width 88 height 15
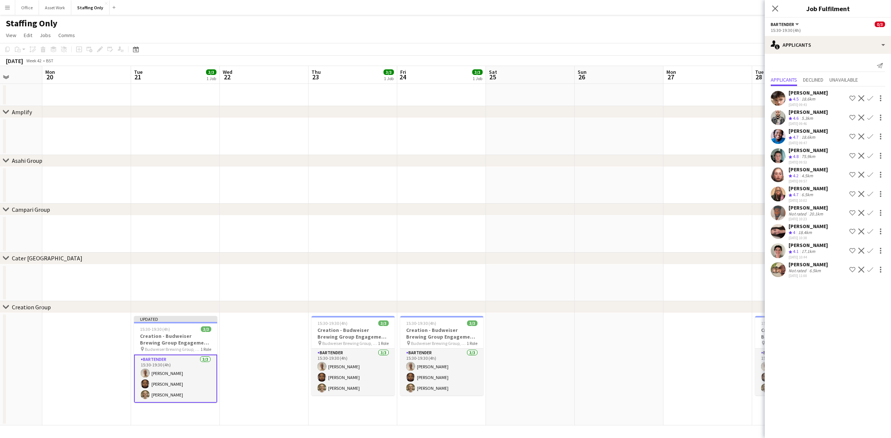
click at [271, 348] on app-date-cell at bounding box center [264, 369] width 89 height 112
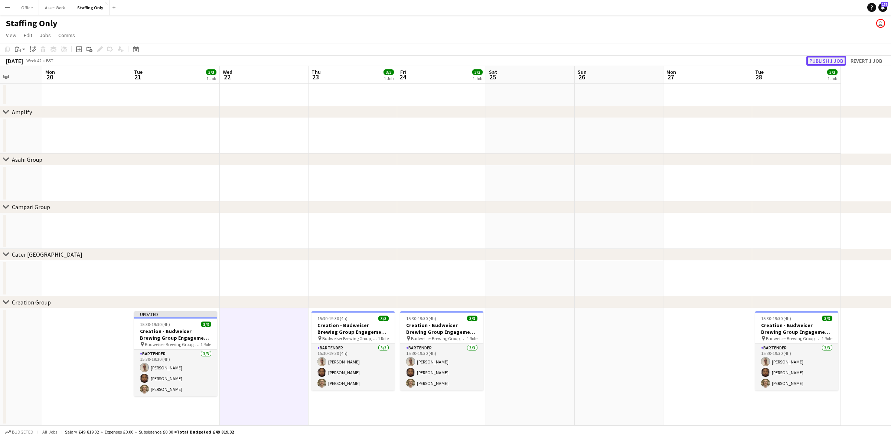
click at [841, 61] on button "Publish 1 job" at bounding box center [826, 61] width 40 height 10
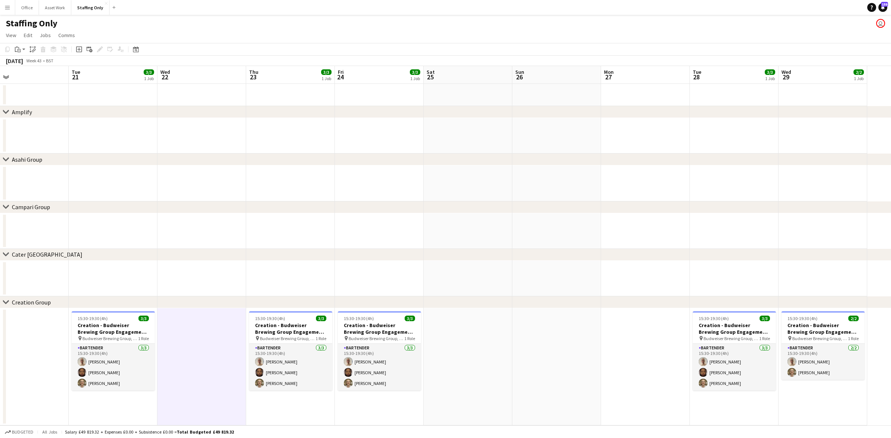
scroll to position [0, 195]
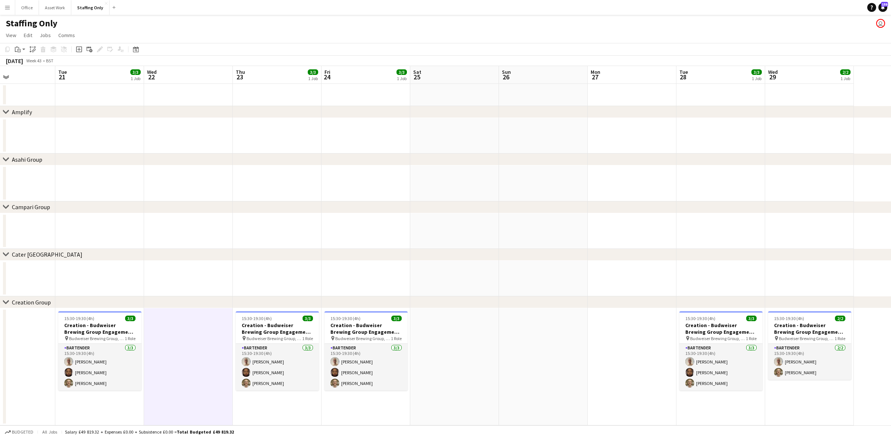
drag, startPoint x: 605, startPoint y: 359, endPoint x: 524, endPoint y: 350, distance: 81.4
click at [524, 350] on app-calendar-viewport "Sat 18 Sun 19 Mon 20 Tue 21 3/3 1 Job Wed 22 Thu 23 3/3 1 Job Fri 24 3/3 1 Job …" at bounding box center [445, 246] width 891 height 360
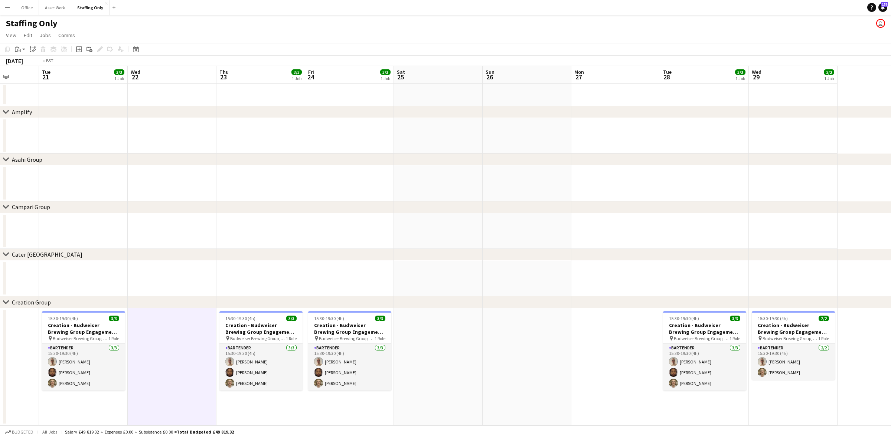
drag, startPoint x: 167, startPoint y: 221, endPoint x: 516, endPoint y: 230, distance: 348.7
click at [516, 230] on app-calendar-viewport "Sat 18 Sun 19 Mon 20 Tue 21 3/3 1 Job Wed 22 Thu 23 3/3 1 Job Fri 24 3/3 1 Job …" at bounding box center [445, 246] width 891 height 360
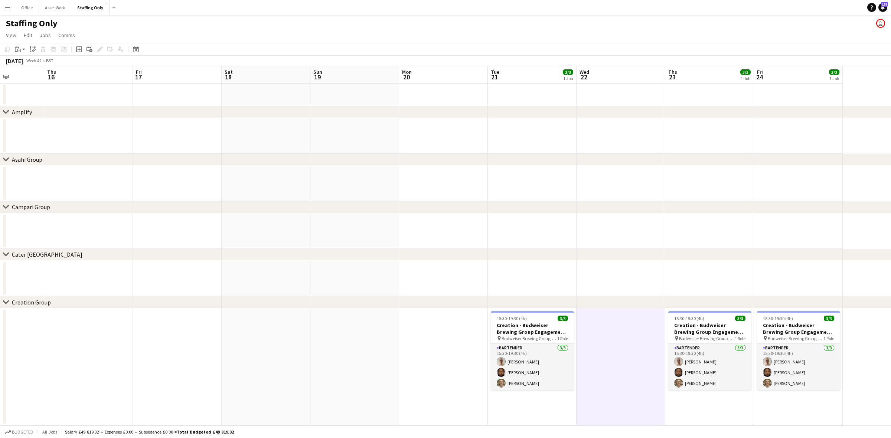
drag, startPoint x: 282, startPoint y: 225, endPoint x: 501, endPoint y: 226, distance: 219.1
click at [516, 226] on app-calendar-viewport "Mon 13 Tue 14 Wed 15 Thu 16 Fri 17 Sat 18 Sun 19 Mon 20 Tue 21 3/3 1 Job Wed 22…" at bounding box center [445, 246] width 891 height 360
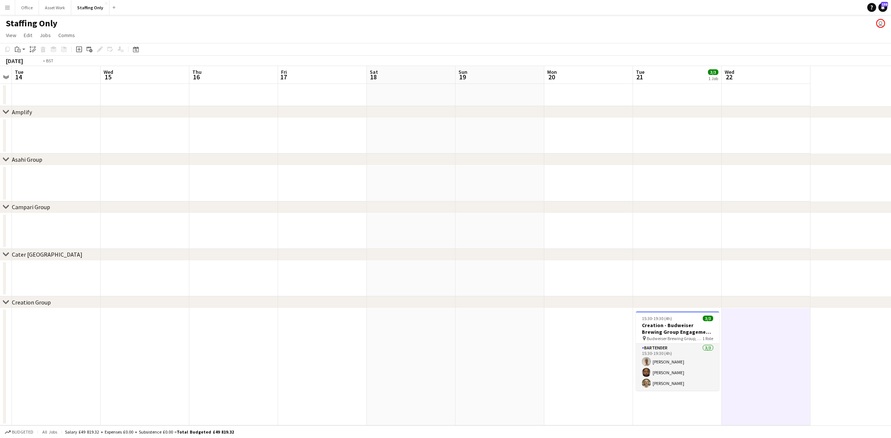
drag, startPoint x: 264, startPoint y: 225, endPoint x: 421, endPoint y: 227, distance: 157.1
click at [453, 227] on app-calendar-viewport "Sat 11 Sun 12 Mon 13 Tue 14 Wed 15 Thu 16 Fri 17 Sat 18 Sun 19 Mon 20 Tue 21 3/…" at bounding box center [445, 246] width 891 height 360
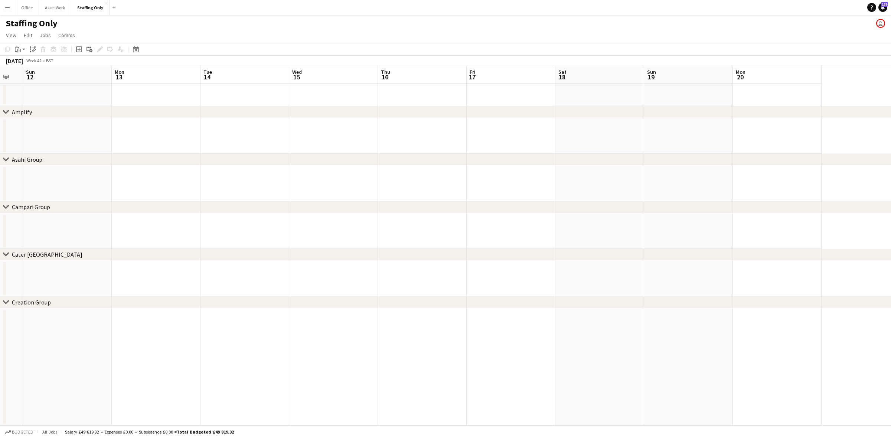
drag, startPoint x: 282, startPoint y: 225, endPoint x: 412, endPoint y: 231, distance: 130.5
click at [431, 231] on app-calendar-viewport "Thu 9 Fri 10 Sat 11 Sun 12 Mon 13 Tue 14 Wed 15 Thu 16 Fri 17 Sat 18 Sun 19 Mon…" at bounding box center [445, 246] width 891 height 360
drag, startPoint x: 247, startPoint y: 231, endPoint x: 416, endPoint y: 235, distance: 169.0
click at [416, 235] on app-calendar-viewport "Tue 7 Wed 8 Thu 9 Fri 10 Sat 11 Sun 12 Mon 13 Tue 14 Wed 15 Thu 16 Fri 17 Sat 18" at bounding box center [445, 246] width 891 height 360
drag, startPoint x: 316, startPoint y: 238, endPoint x: 267, endPoint y: 241, distance: 48.3
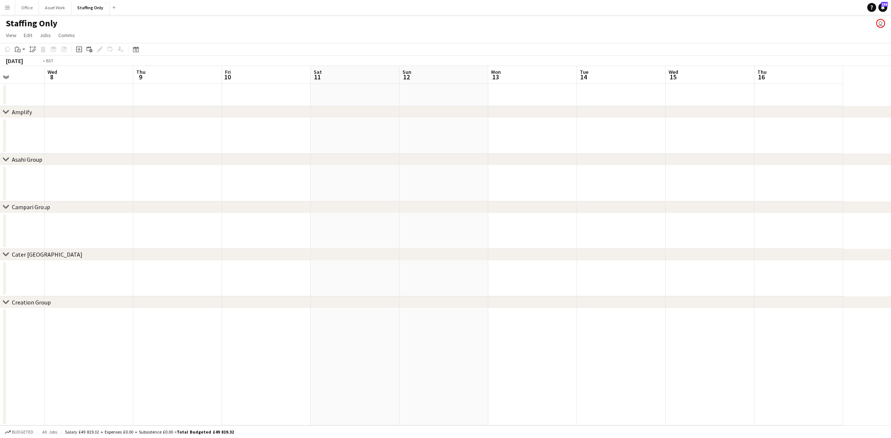
click at [384, 242] on app-calendar-viewport "Sun 5 Mon 6 Tue 7 Wed 8 Thu 9 Fri 10 Sat 11 Sun 12 Mon 13 Tue 14 Wed 15 Thu 16" at bounding box center [445, 246] width 891 height 360
drag, startPoint x: 224, startPoint y: 241, endPoint x: 488, endPoint y: 255, distance: 264.8
click at [488, 255] on div "chevron-right Amplify chevron-right Asahi Group chevron-right Campari Group che…" at bounding box center [445, 246] width 891 height 360
click at [231, 351] on app-date-cell at bounding box center [237, 367] width 89 height 117
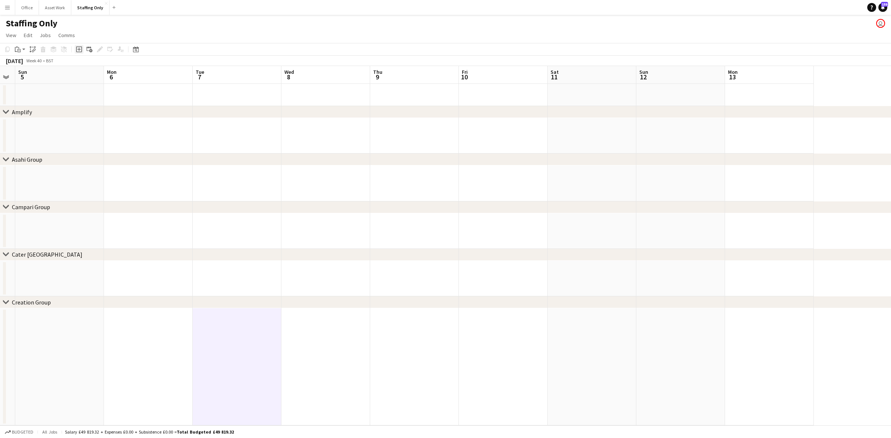
click at [77, 50] on icon "Add job" at bounding box center [79, 49] width 6 height 6
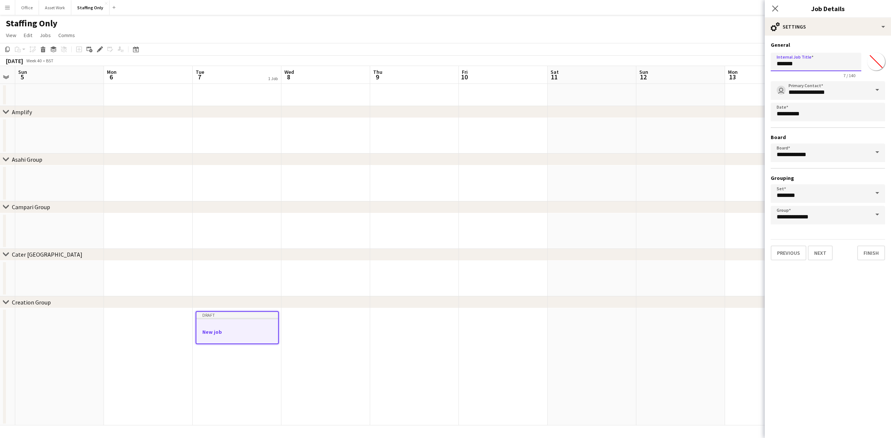
drag, startPoint x: 797, startPoint y: 64, endPoint x: 764, endPoint y: 65, distance: 33.1
click at [764, 65] on body "Menu Boards Boards Boards All jobs Status Workforce Workforce My Workforce Recr…" at bounding box center [445, 219] width 891 height 438
type input "**********"
click at [825, 255] on button "Next" at bounding box center [820, 253] width 25 height 15
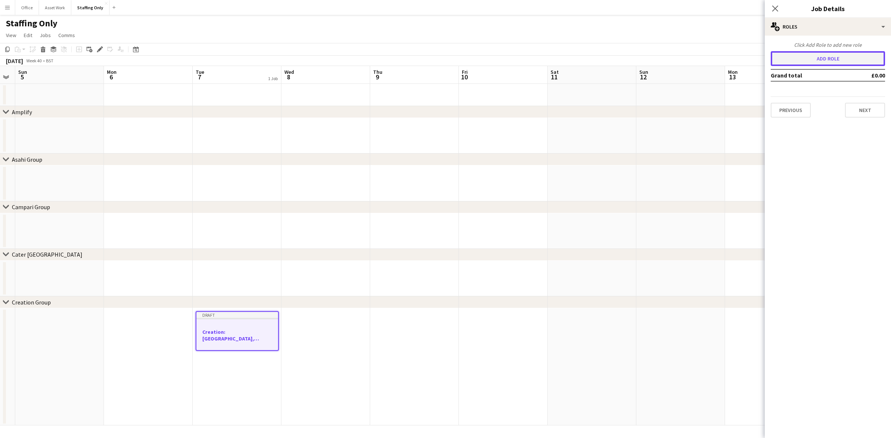
click at [833, 55] on button "Add role" at bounding box center [828, 58] width 114 height 15
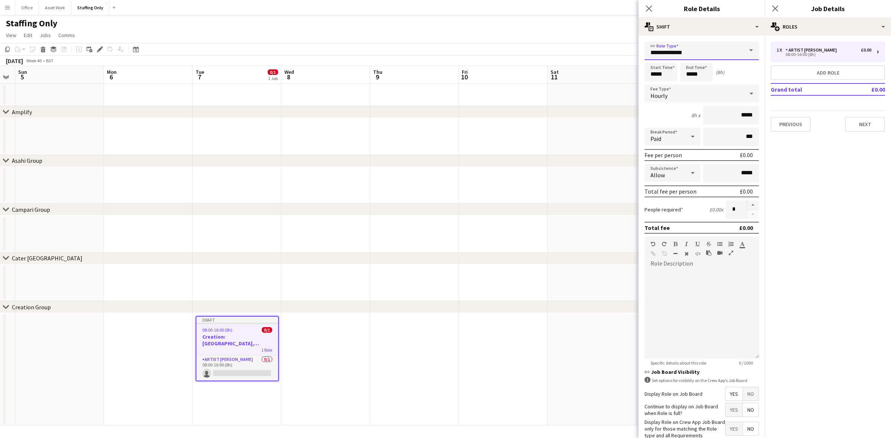
drag, startPoint x: 690, startPoint y: 53, endPoint x: 623, endPoint y: 49, distance: 67.0
click at [625, 49] on body "Menu Boards Boards Boards All jobs Status Workforce Workforce My Workforce Recr…" at bounding box center [445, 219] width 891 height 438
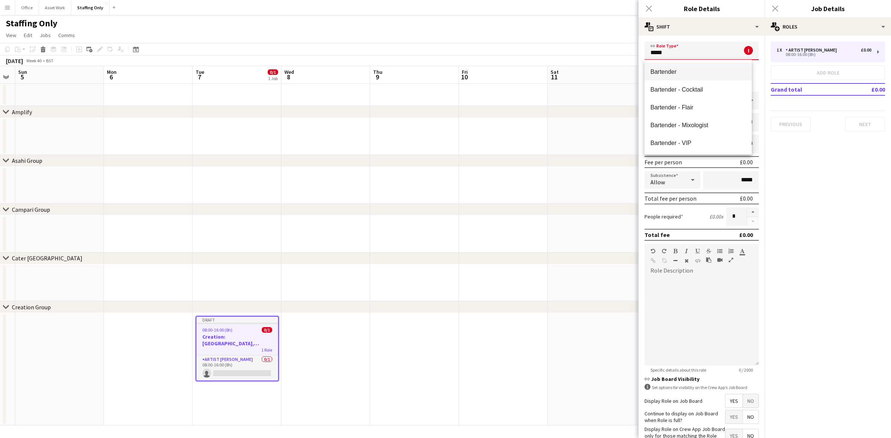
click at [667, 73] on span "Bartender" at bounding box center [697, 71] width 95 height 7
type input "*********"
type input "******"
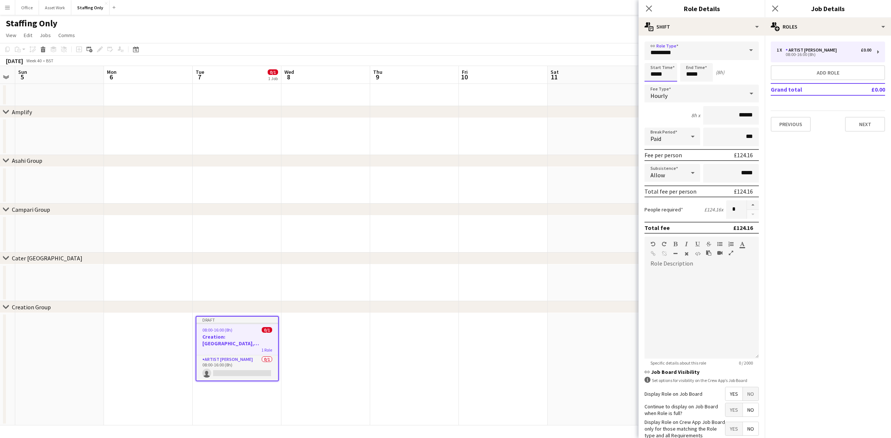
drag, startPoint x: 663, startPoint y: 71, endPoint x: 632, endPoint y: 67, distance: 31.4
click at [634, 68] on body "Menu Boards Boards Boards All jobs Status Workforce Workforce My Workforce Recr…" at bounding box center [445, 219] width 891 height 438
type input "*****"
drag, startPoint x: 747, startPoint y: 114, endPoint x: 721, endPoint y: 112, distance: 26.5
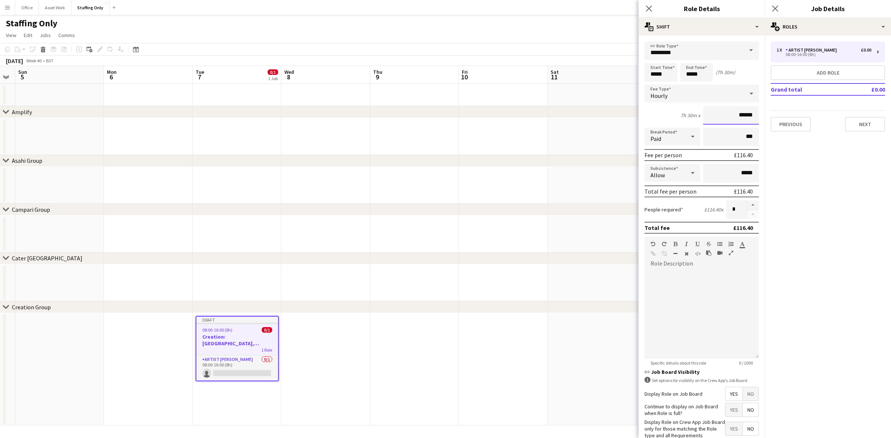
click at [721, 112] on input "******" at bounding box center [731, 115] width 56 height 19
type input "******"
click at [650, 140] on span "Paid" at bounding box center [655, 138] width 11 height 7
click at [671, 175] on span "Unpaid" at bounding box center [670, 175] width 40 height 7
click at [717, 140] on input "***" at bounding box center [731, 137] width 56 height 19
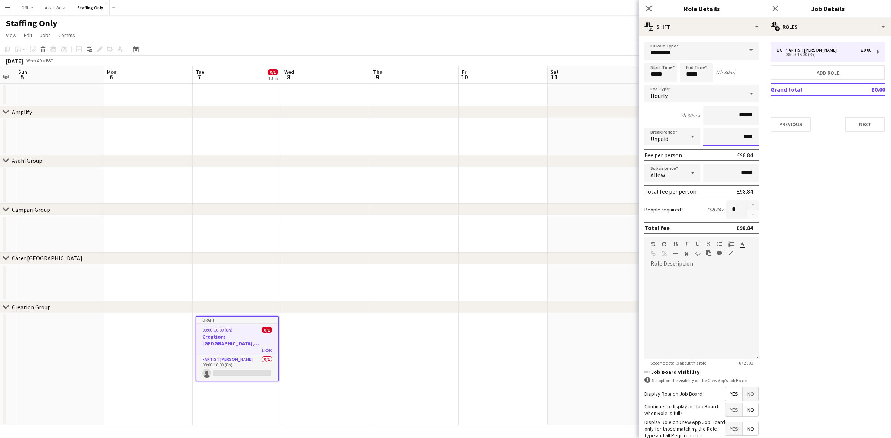
type input "****"
click at [730, 429] on span "Yes" at bounding box center [733, 429] width 17 height 13
click at [677, 272] on div at bounding box center [702, 314] width 114 height 89
click at [747, 203] on button "button" at bounding box center [753, 205] width 12 height 10
type input "*"
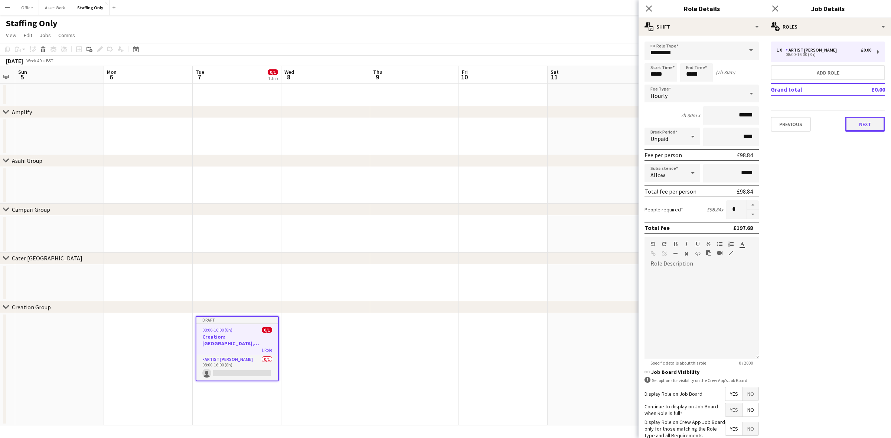
click at [864, 129] on button "Next" at bounding box center [865, 124] width 40 height 15
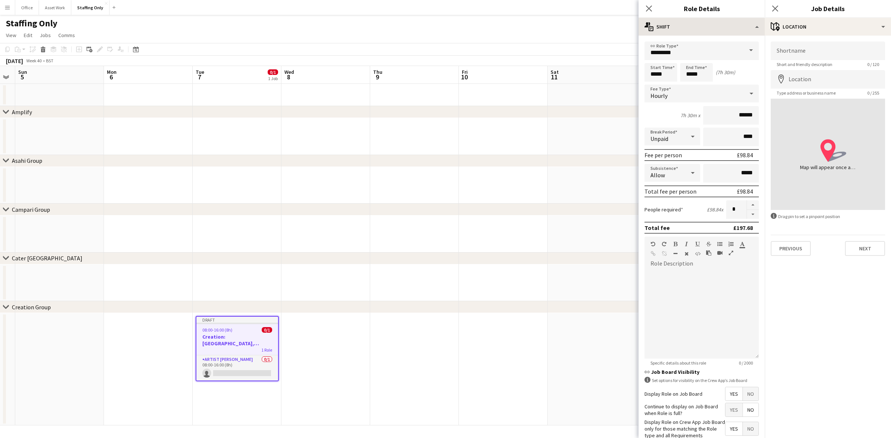
click at [648, 6] on icon "Close pop-in" at bounding box center [649, 9] width 6 height 6
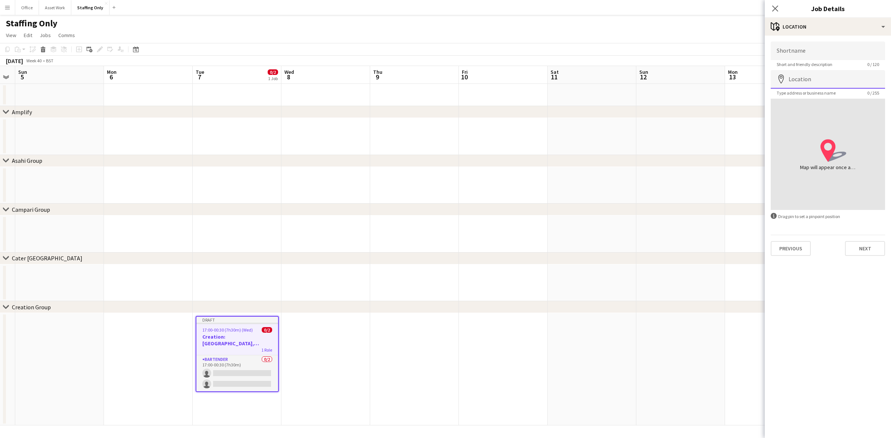
click at [828, 78] on input "Location" at bounding box center [828, 79] width 114 height 19
paste input "**********"
type input "**********"
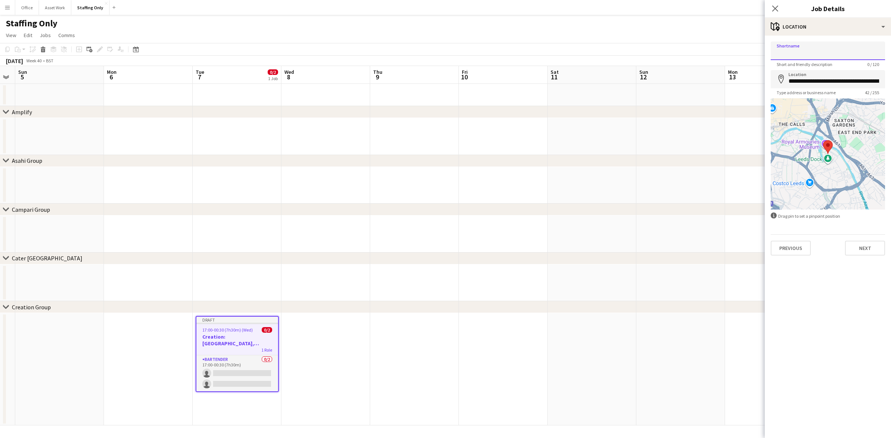
click at [808, 50] on input "Shortname" at bounding box center [828, 51] width 114 height 19
paste input "**********"
type input "**********"
click at [861, 249] on button "Next" at bounding box center [865, 248] width 40 height 15
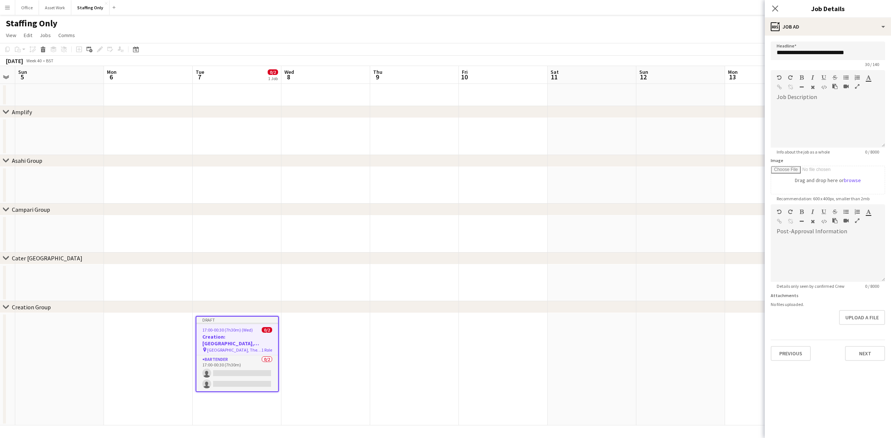
scroll to position [0, 0]
click at [809, 100] on div at bounding box center [828, 123] width 114 height 50
click at [806, 241] on div at bounding box center [828, 260] width 114 height 45
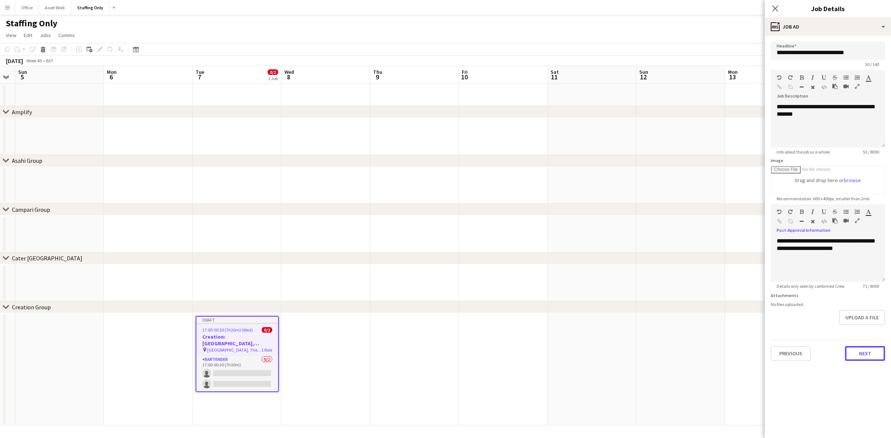
click at [862, 348] on button "Next" at bounding box center [865, 353] width 40 height 15
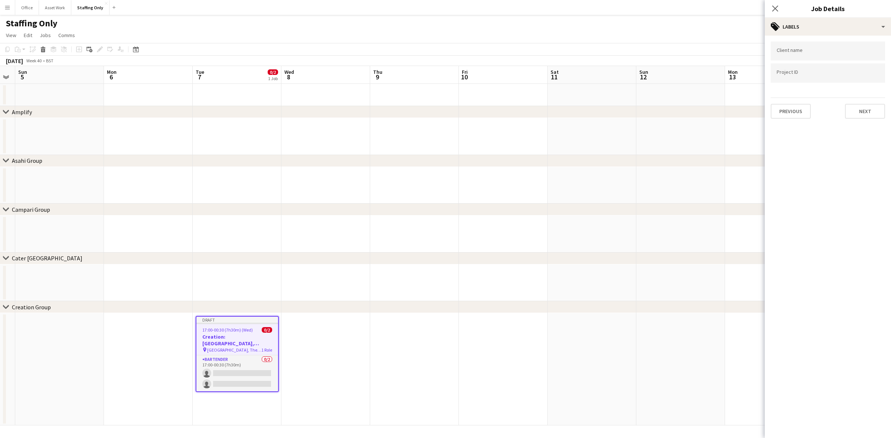
click at [796, 54] on input "Type to search client labels..." at bounding box center [828, 51] width 102 height 7
type input "********"
click at [803, 77] on div "Creation Group" at bounding box center [828, 74] width 114 height 18
click at [795, 72] on input "Type to search project ID labels..." at bounding box center [828, 75] width 102 height 7
type input "**********"
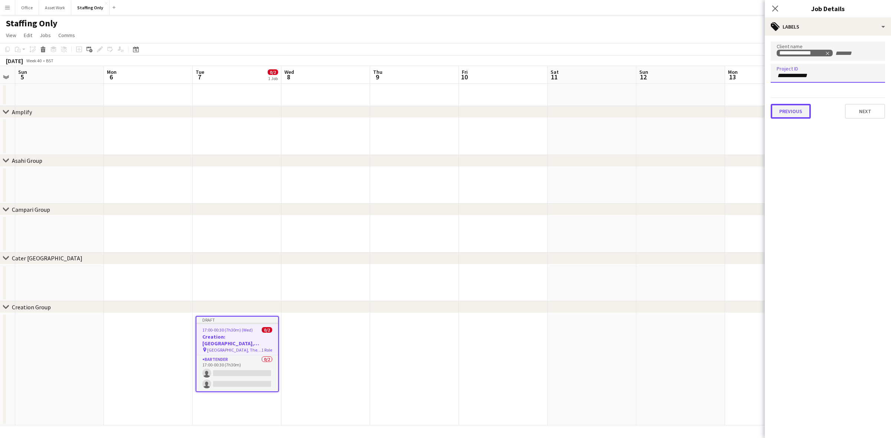
click at [788, 108] on button "Previous" at bounding box center [791, 111] width 40 height 15
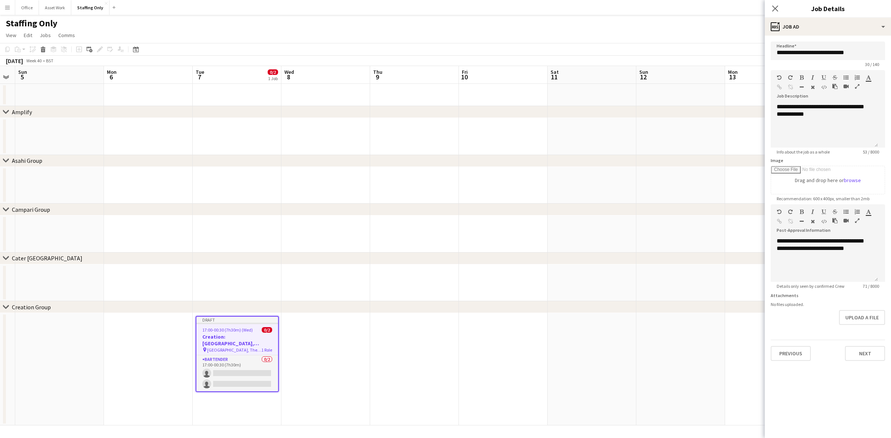
click at [791, 366] on mat-expansion-panel "**********" at bounding box center [828, 237] width 126 height 403
click at [792, 362] on div "**********" at bounding box center [828, 202] width 126 height 332
click at [791, 353] on button "Previous" at bounding box center [791, 353] width 40 height 15
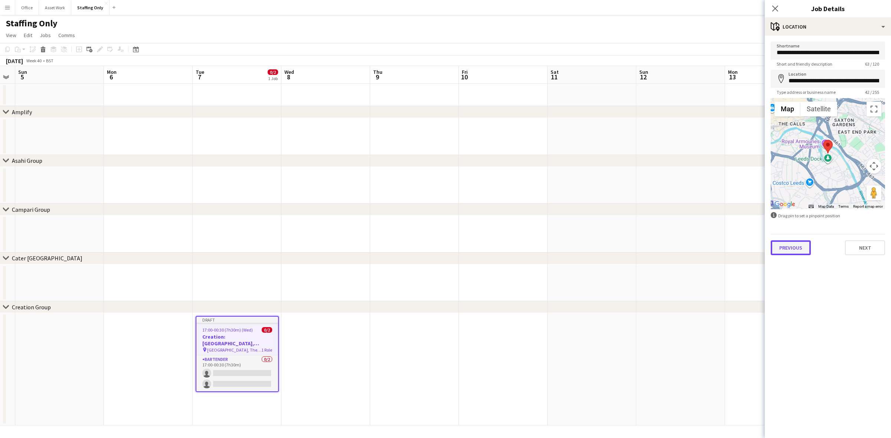
click at [796, 245] on button "Previous" at bounding box center [791, 248] width 40 height 15
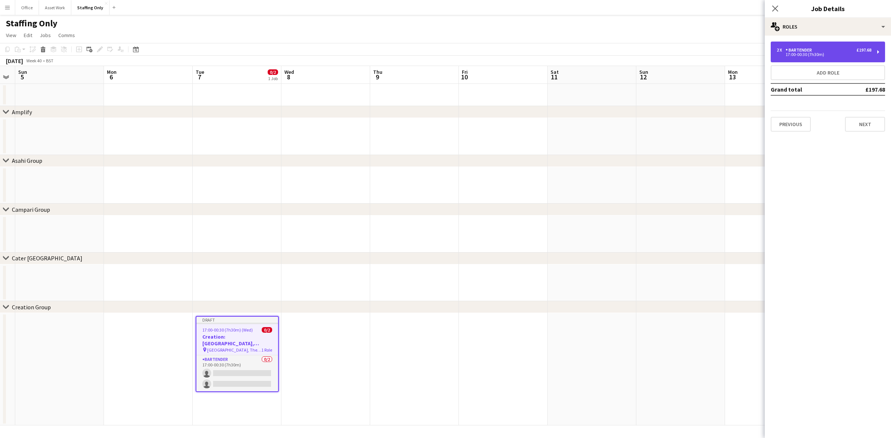
click at [802, 45] on div "2 x Bartender £197.68 17:00-00:30 (7h30m)" at bounding box center [828, 52] width 114 height 21
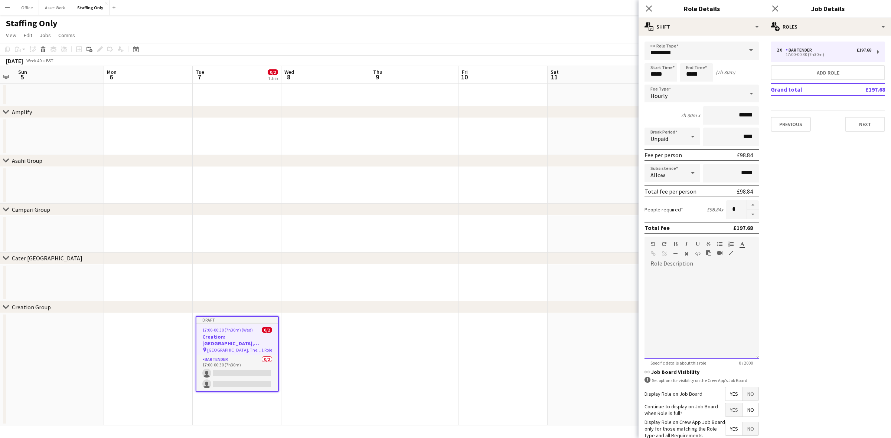
click at [695, 292] on div at bounding box center [702, 314] width 114 height 89
click at [572, 358] on app-date-cell at bounding box center [592, 369] width 89 height 112
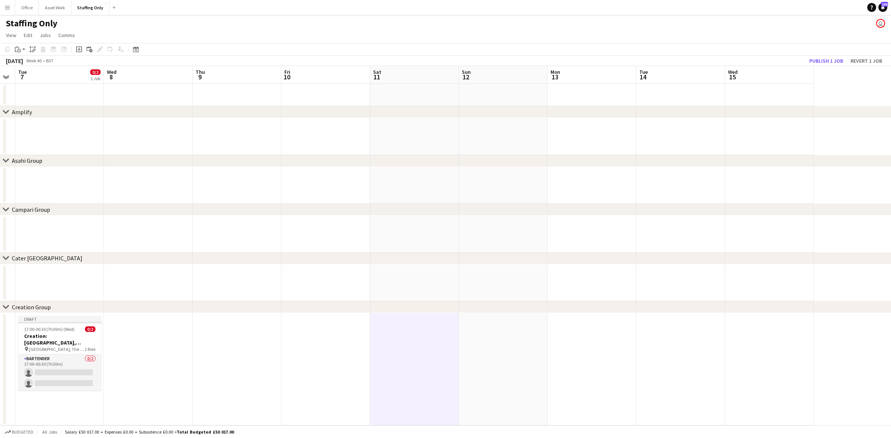
drag, startPoint x: 564, startPoint y: 355, endPoint x: 548, endPoint y: 354, distance: 16.0
click at [472, 355] on app-calendar-viewport "Sat 4 Sun 5 Mon 6 Tue 7 0/2 1 Job Wed 8 Thu 9 Fri 10 Sat 11 Sun 12 Mon 13 Tue 1…" at bounding box center [445, 246] width 891 height 360
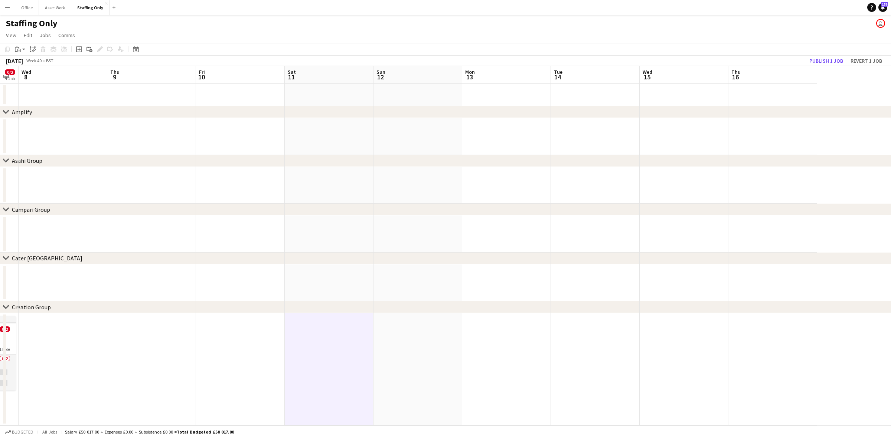
drag, startPoint x: 585, startPoint y: 353, endPoint x: 482, endPoint y: 350, distance: 103.3
click at [456, 350] on app-calendar-viewport "Sun 5 Mon 6 Tue 7 0/2 1 Job Wed 8 Thu 9 Fri 10 Sat 11 Sun 12 Mon 13 Tue 14 Wed …" at bounding box center [445, 246] width 891 height 360
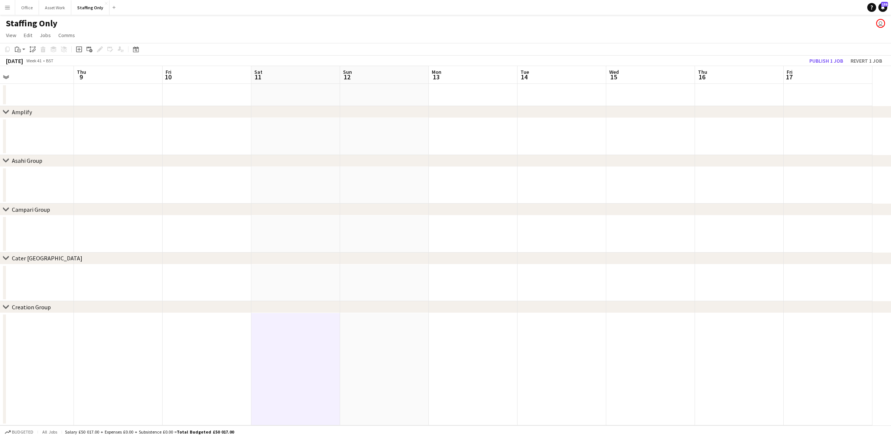
drag, startPoint x: 641, startPoint y: 346, endPoint x: 541, endPoint y: 346, distance: 99.9
click at [493, 346] on app-calendar-viewport "Mon 6 Tue 7 0/2 1 Job Wed 8 Thu 9 Fri 10 Sat 11 Sun 12 Mon 13 Tue 14 Wed 15 Thu…" at bounding box center [445, 246] width 891 height 360
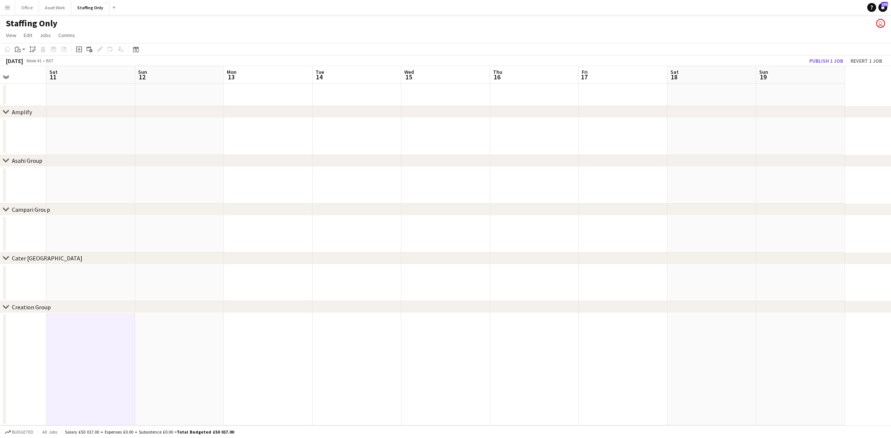
drag, startPoint x: 693, startPoint y: 347, endPoint x: 505, endPoint y: 346, distance: 187.5
click at [506, 346] on app-calendar-viewport "Wed 8 Thu 9 Fri 10 Sat 11 Sun 12 Mon 13 Tue 14 Wed 15 Thu 16 Fri 17 Sat 18 Sun …" at bounding box center [445, 246] width 891 height 360
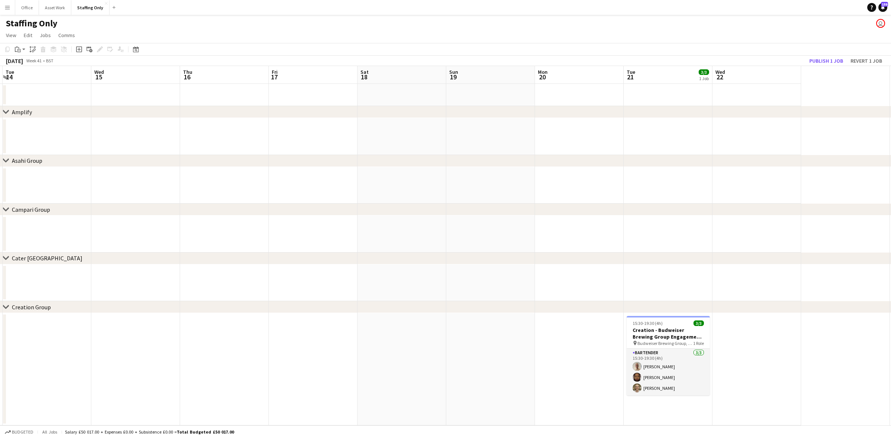
scroll to position [0, 194]
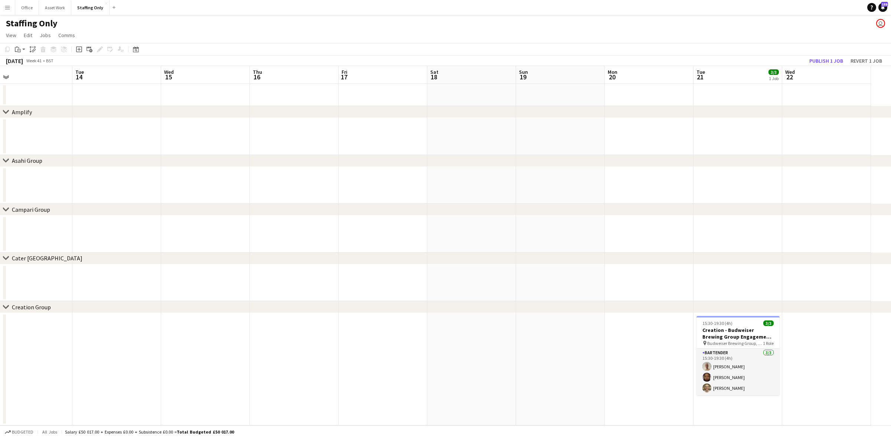
drag, startPoint x: 632, startPoint y: 346, endPoint x: 551, endPoint y: 345, distance: 80.9
click at [551, 345] on app-calendar-viewport "Sat 11 Sun 12 Mon 13 Tue 14 Wed 15 Thu 16 Fri 17 Sat 18 Sun 19 Mon 20 Tue 21 3/…" at bounding box center [445, 246] width 891 height 360
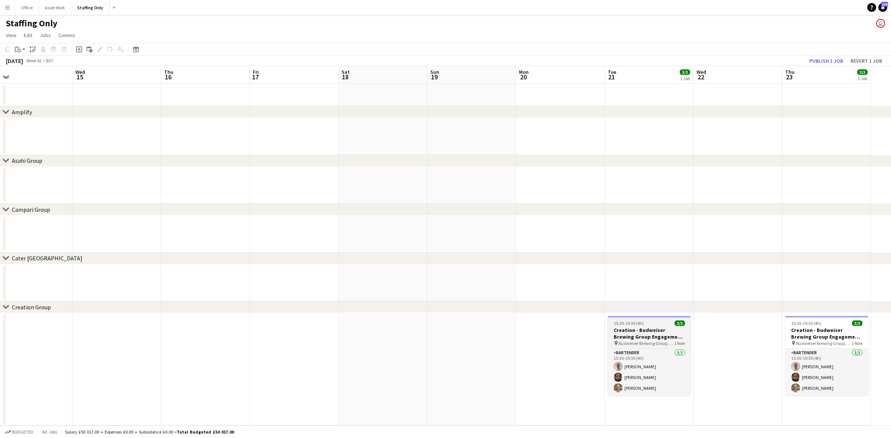
click at [639, 331] on h3 "Creation - Budweiser Brewing Group Engagement Day" at bounding box center [649, 333] width 83 height 13
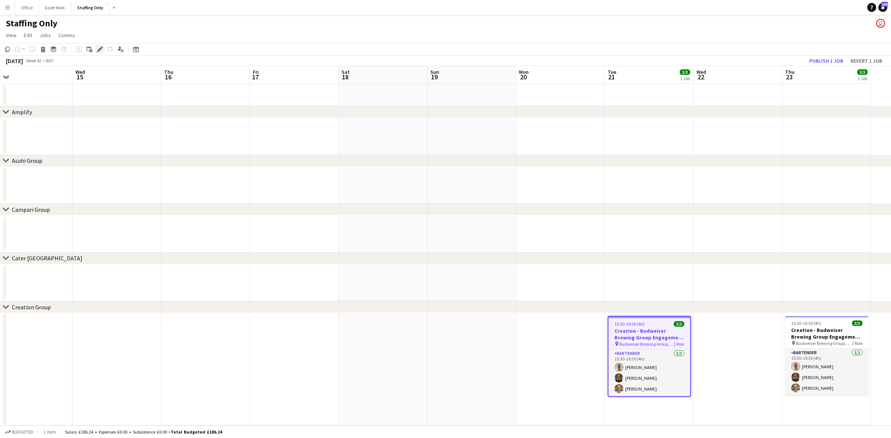
click at [100, 47] on icon "Edit" at bounding box center [100, 49] width 6 height 6
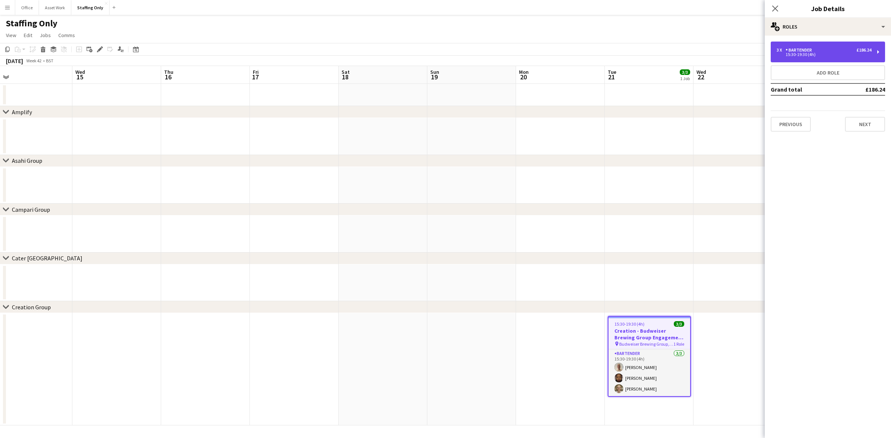
click at [817, 55] on div "15:30-19:30 (4h)" at bounding box center [824, 55] width 95 height 4
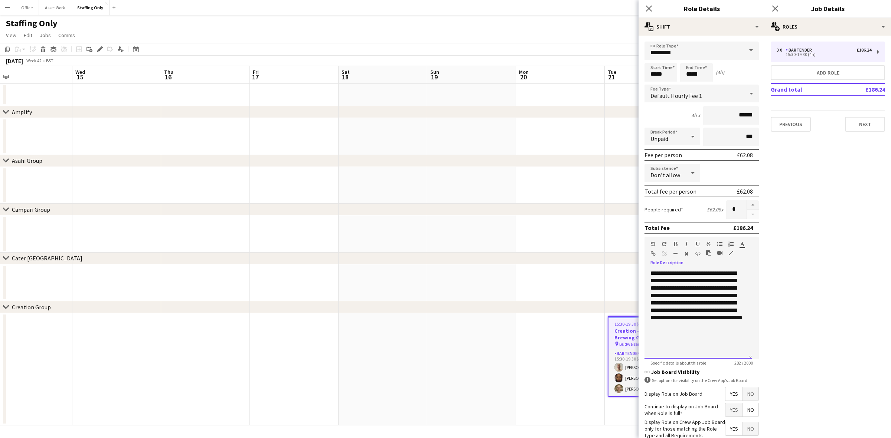
drag, startPoint x: 706, startPoint y: 323, endPoint x: 635, endPoint y: 270, distance: 88.4
click at [635, 270] on body "Menu Boards Boards Boards All jobs Status Workforce Workforce My Workforce Recr…" at bounding box center [445, 219] width 891 height 438
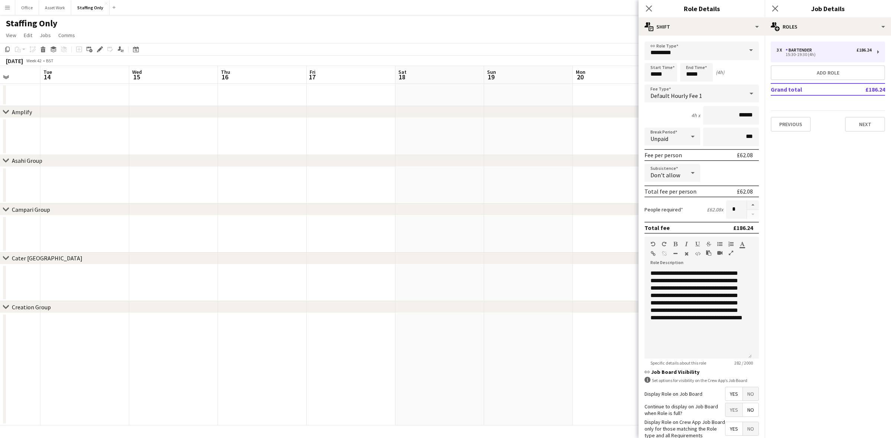
drag, startPoint x: 476, startPoint y: 374, endPoint x: 306, endPoint y: 371, distance: 170.1
click at [504, 373] on app-calendar-viewport "Sat 11 Sun 12 Mon 13 Tue 14 Wed 15 Thu 16 Fri 17 Sat 18 Sun 19 Mon 20 Tue 21 3/…" at bounding box center [445, 246] width 891 height 360
drag, startPoint x: 267, startPoint y: 371, endPoint x: 283, endPoint y: 370, distance: 16.4
click at [474, 372] on app-calendar-viewport "Fri 10 Sat 11 Sun 12 Mon 13 Tue 14 Wed 15 Thu 16 Fri 17 Sat 18 Sun 19 Mon 20 Tu…" at bounding box center [445, 246] width 891 height 360
click at [444, 365] on app-calendar-viewport "Wed 8 Thu 9 Fri 10 Sat 11 Sun 12 Mon 13 Tue 14 Wed 15 Thu 16 Fri 17 Sat 18 Sun …" at bounding box center [445, 246] width 891 height 360
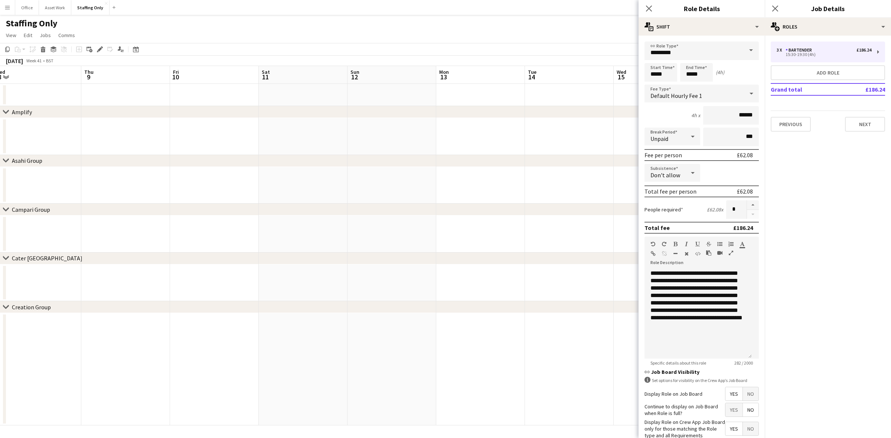
drag, startPoint x: 225, startPoint y: 365, endPoint x: 411, endPoint y: 363, distance: 186.4
click at [406, 364] on app-calendar-viewport "Mon 6 Tue 7 0/2 1 Job Wed 8 Thu 9 Fri 10 Sat 11 Sun 12 Mon 13 Tue 14 Wed 15 Thu…" at bounding box center [445, 246] width 891 height 360
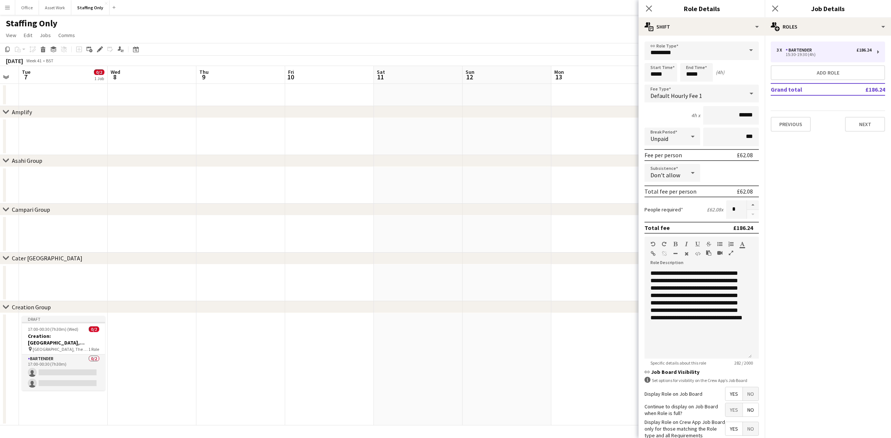
drag, startPoint x: 186, startPoint y: 361, endPoint x: 227, endPoint y: 361, distance: 41.2
click at [227, 361] on app-calendar-viewport "Sat 4 Sun 5 Mon 6 Tue 7 0/2 1 Job Wed 8 Thu 9 Fri 10 Sat 11 Sun 12 Mon 13 Tue 1…" at bounding box center [445, 246] width 891 height 360
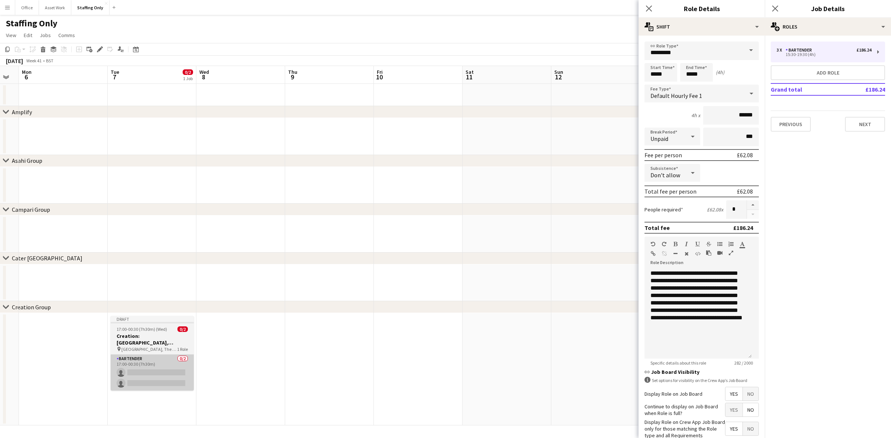
scroll to position [0, 246]
click at [160, 328] on span "17:00-00:30 (7h30m) (Wed)" at bounding box center [143, 330] width 50 height 6
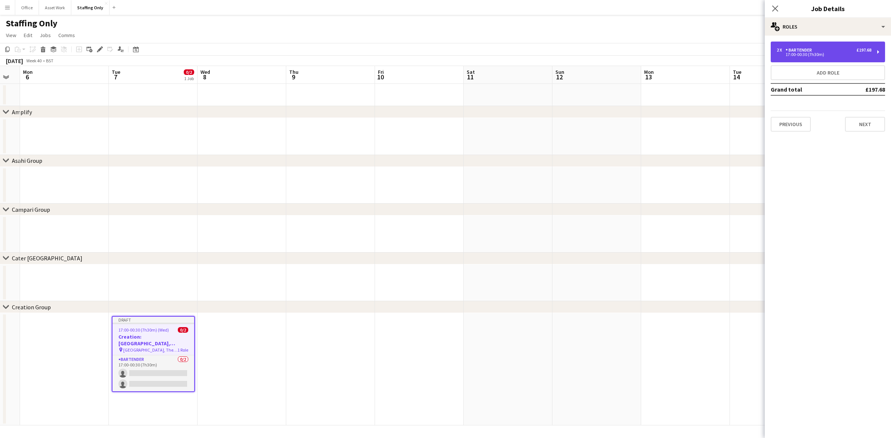
click at [793, 56] on div "17:00-00:30 (7h30m)" at bounding box center [824, 55] width 95 height 4
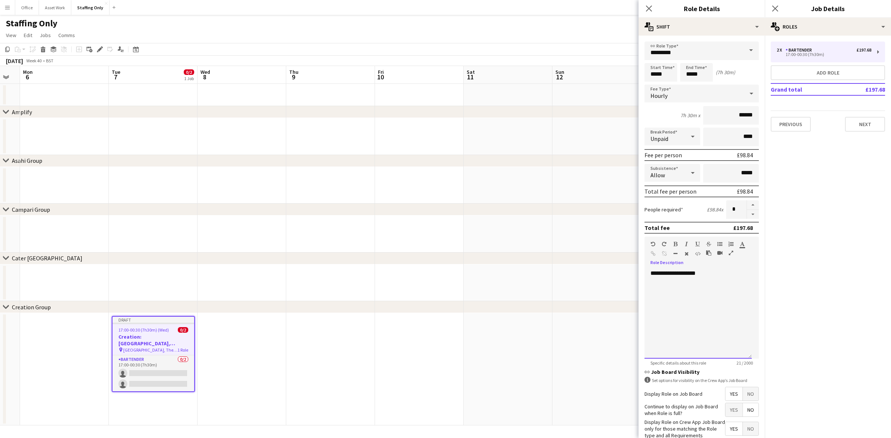
drag, startPoint x: 702, startPoint y: 268, endPoint x: 646, endPoint y: 268, distance: 56.1
click at [646, 270] on div "**********" at bounding box center [698, 314] width 107 height 89
paste div
drag, startPoint x: 663, startPoint y: 303, endPoint x: 666, endPoint y: 295, distance: 8.0
click at [666, 295] on span "**********" at bounding box center [696, 296] width 92 height 50
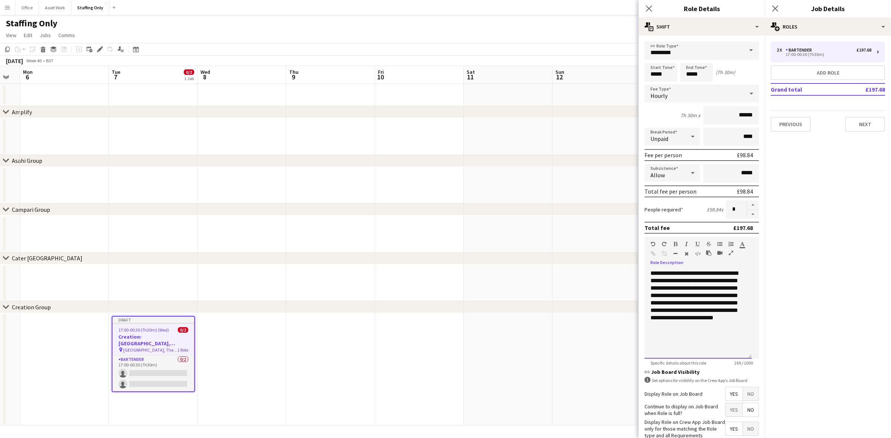
click at [682, 321] on div "**********" at bounding box center [698, 314] width 107 height 89
click at [652, 7] on icon "Close pop-in" at bounding box center [648, 8] width 7 height 7
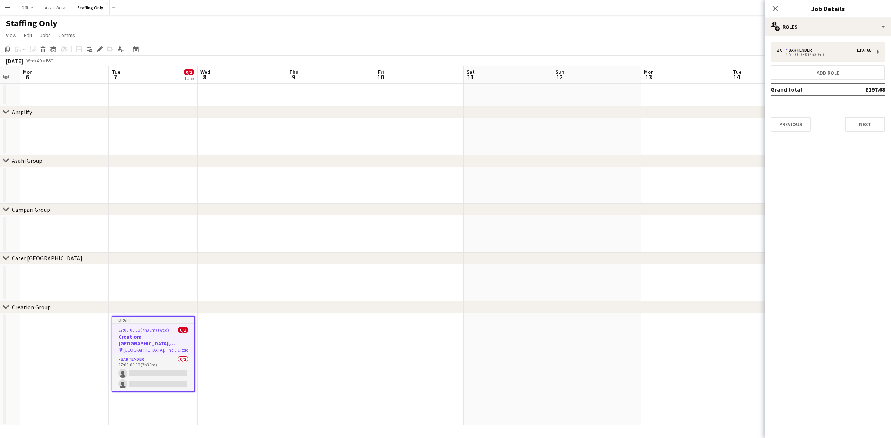
click at [243, 340] on app-date-cell at bounding box center [242, 369] width 89 height 112
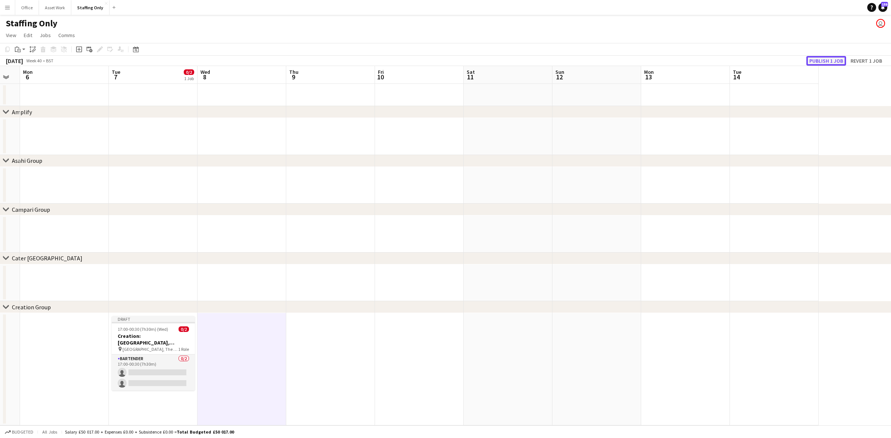
click at [825, 61] on button "Publish 1 job" at bounding box center [826, 61] width 40 height 10
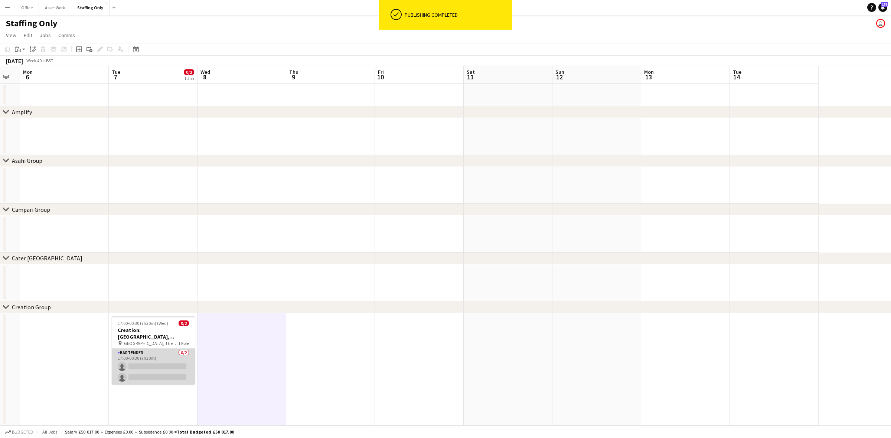
click at [144, 349] on app-card-role "Bartender 0/2 17:00-00:30 (7h30m) single-neutral-actions single-neutral-actions" at bounding box center [153, 367] width 83 height 36
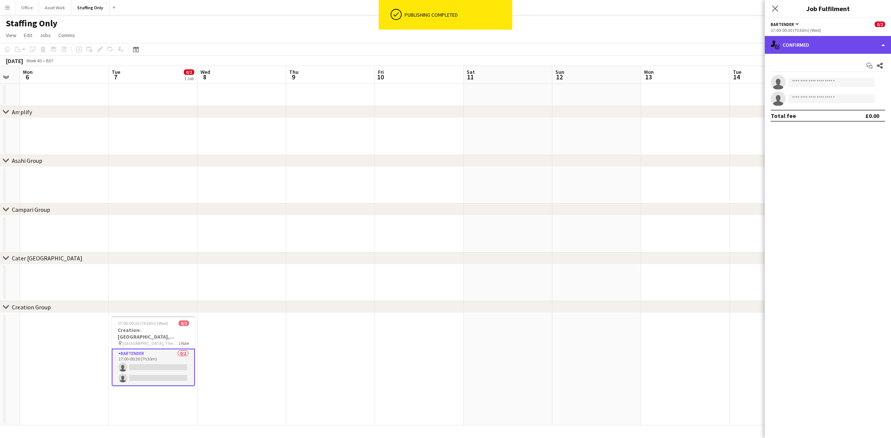
click at [792, 44] on div "single-neutral-actions-check-2 Confirmed" at bounding box center [828, 45] width 126 height 18
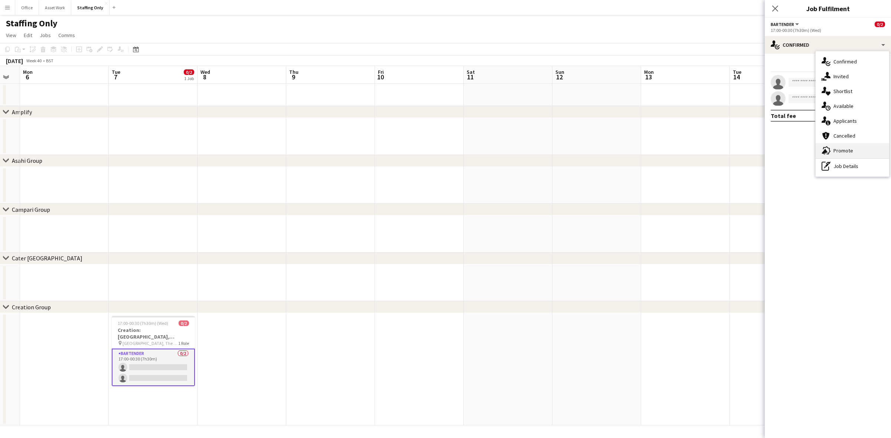
click at [862, 151] on div "advertising-megaphone Promote" at bounding box center [853, 150] width 74 height 15
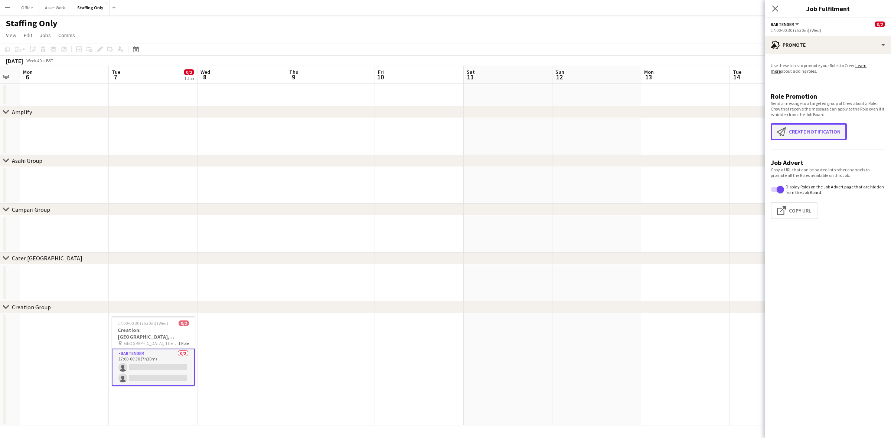
click at [826, 133] on button "Create notification Create notification" at bounding box center [809, 131] width 76 height 17
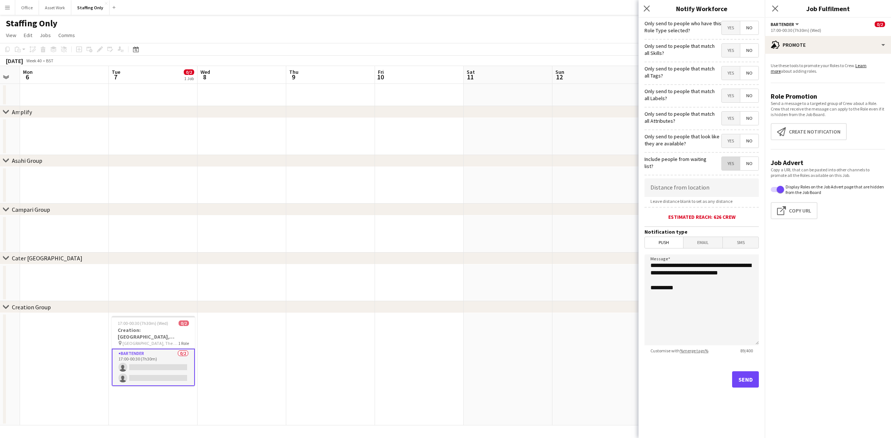
click at [734, 162] on span "Yes" at bounding box center [731, 163] width 18 height 13
click at [735, 140] on span "Yes" at bounding box center [731, 140] width 18 height 13
click at [734, 121] on span "Yes" at bounding box center [731, 118] width 18 height 13
click at [734, 97] on span "Yes" at bounding box center [731, 95] width 18 height 13
click at [734, 71] on span "Yes" at bounding box center [731, 72] width 18 height 13
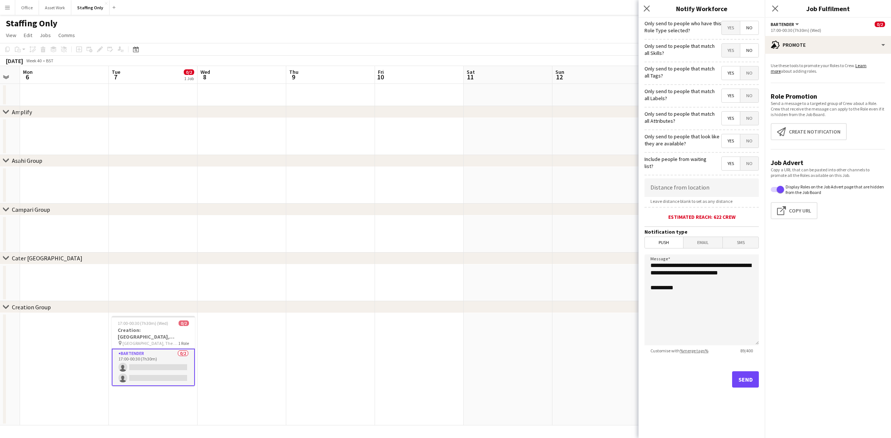
click at [734, 49] on span "Yes" at bounding box center [731, 50] width 18 height 13
click at [731, 25] on span "Yes" at bounding box center [731, 27] width 18 height 13
click at [741, 383] on button "Send" at bounding box center [745, 380] width 27 height 16
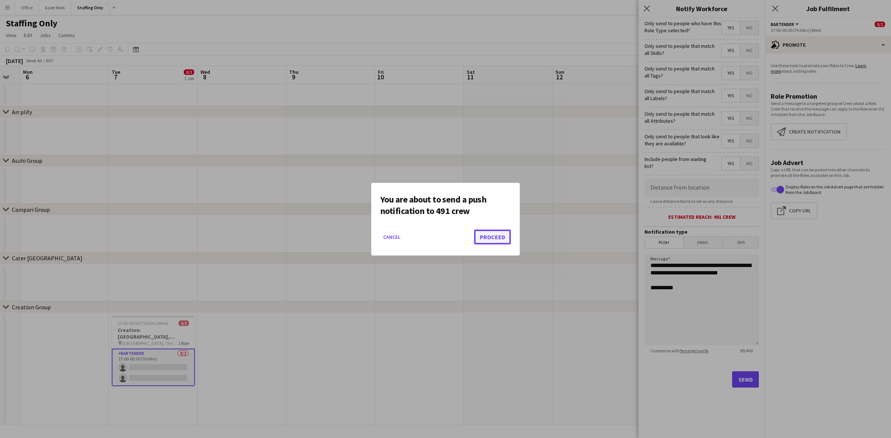
click at [489, 238] on button "Proceed" at bounding box center [492, 237] width 37 height 15
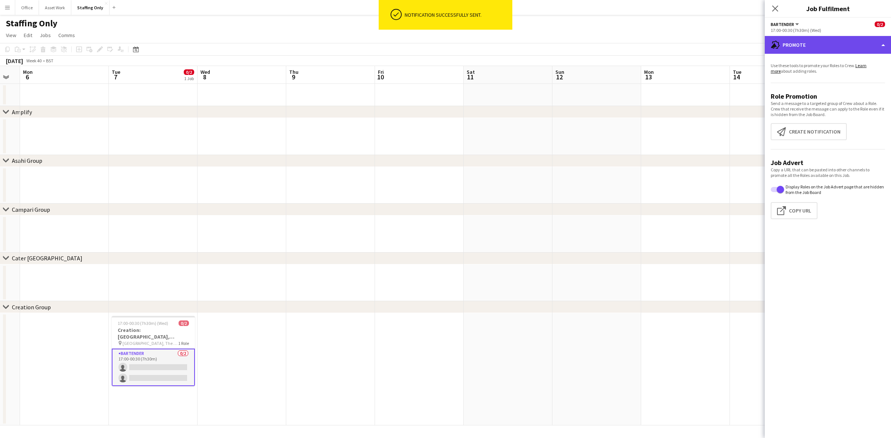
click at [800, 51] on div "advertising-megaphone Promote" at bounding box center [828, 45] width 126 height 18
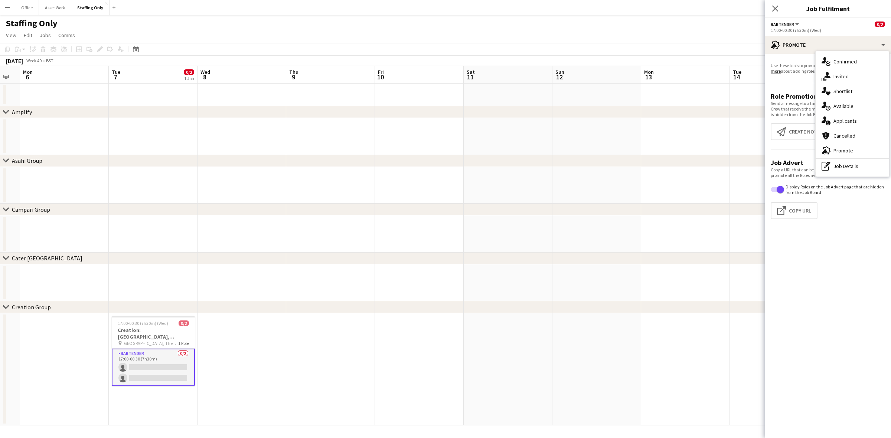
click at [828, 238] on mat-expansion-panel "bullhorn Promote Use these tools to promote your Roles to Crew. Learn more abou…" at bounding box center [828, 246] width 126 height 385
click at [830, 128] on button "Create notification Create notification" at bounding box center [809, 131] width 76 height 17
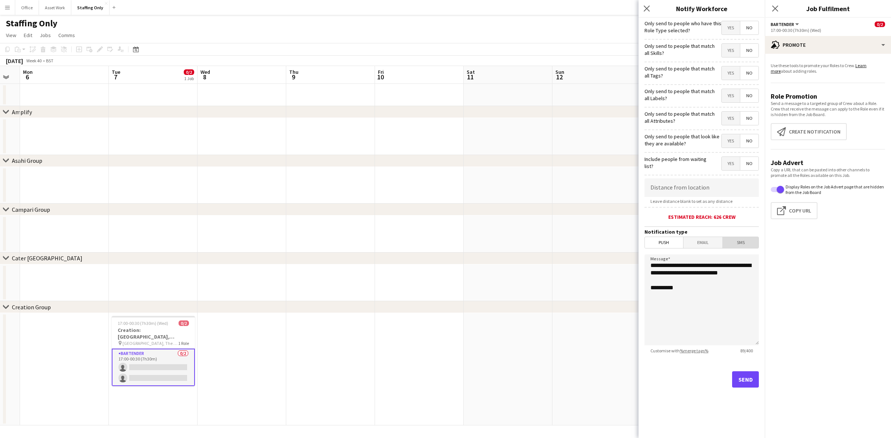
click at [739, 244] on span "SMS" at bounding box center [741, 242] width 36 height 11
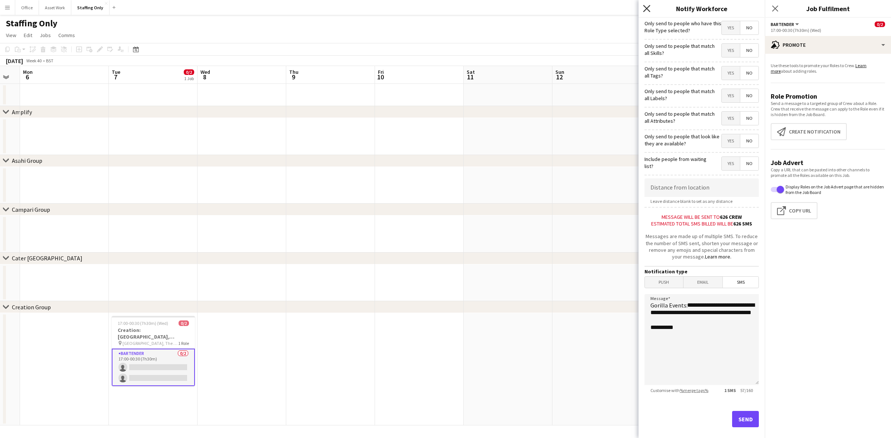
click at [646, 8] on icon "Close pop-in" at bounding box center [646, 8] width 7 height 7
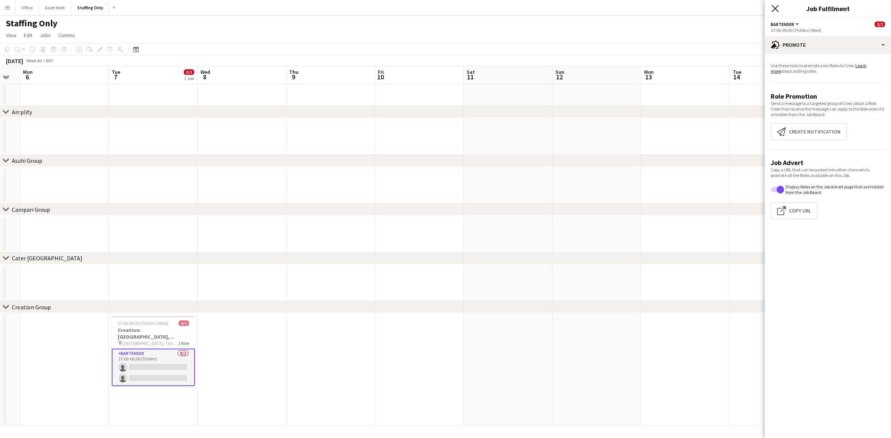
click at [778, 8] on icon "Close pop-in" at bounding box center [775, 8] width 7 height 7
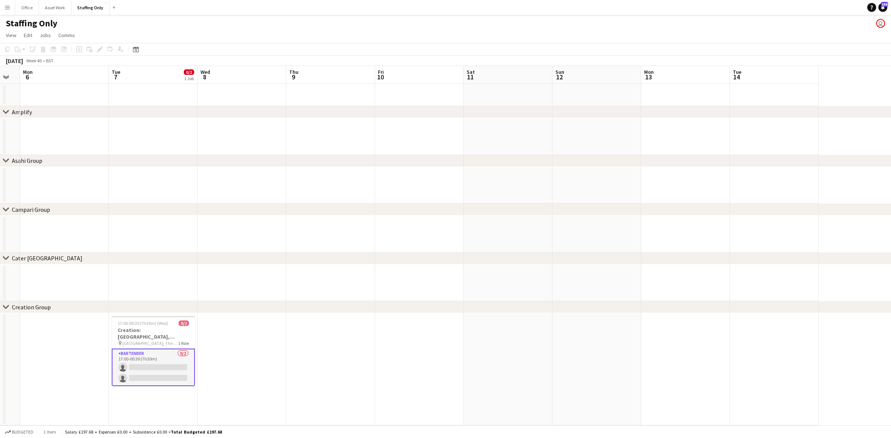
click at [298, 340] on app-date-cell at bounding box center [330, 369] width 89 height 112
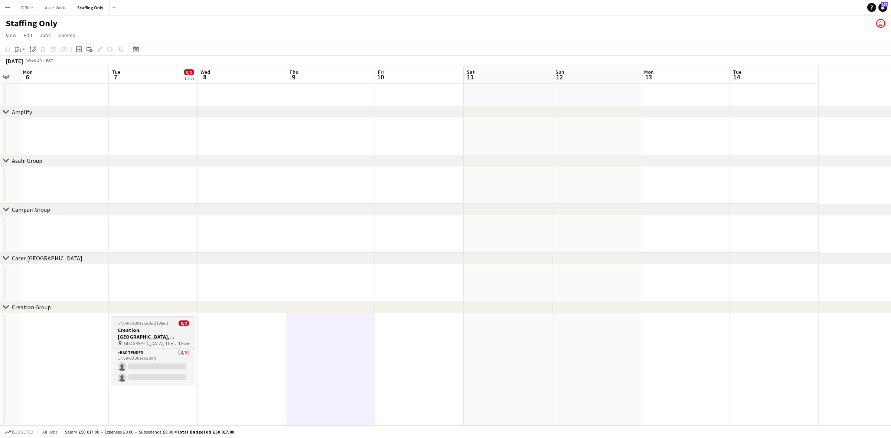
click at [149, 332] on h3 "Creation: [GEOGRAPHIC_DATA], [GEOGRAPHIC_DATA]" at bounding box center [153, 333] width 83 height 13
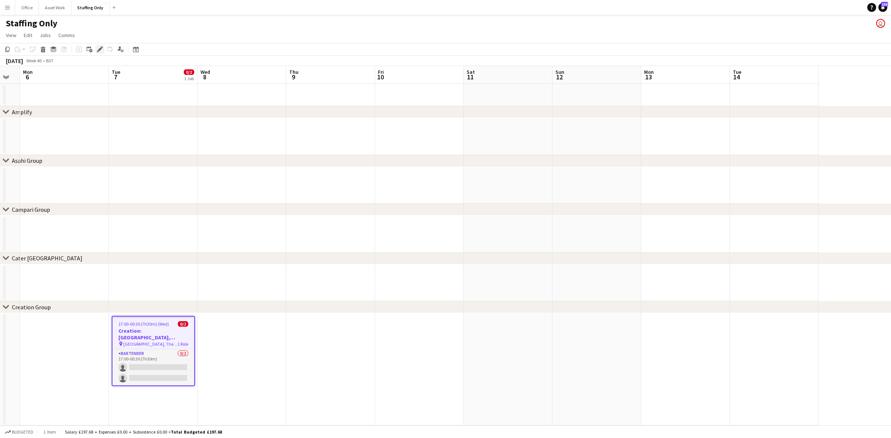
click at [100, 50] on icon at bounding box center [100, 50] width 4 height 4
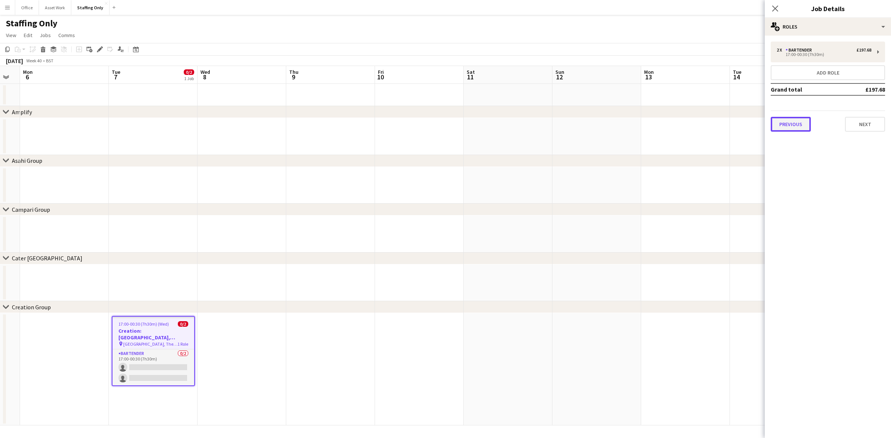
click at [778, 123] on button "Previous" at bounding box center [791, 124] width 40 height 15
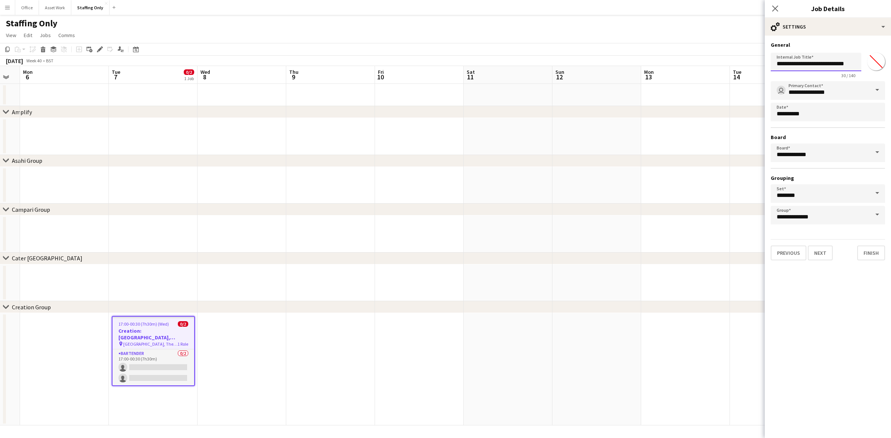
click at [801, 64] on input "**********" at bounding box center [816, 62] width 91 height 19
type input "**********"
click at [778, 7] on icon "Close pop-in" at bounding box center [775, 8] width 7 height 7
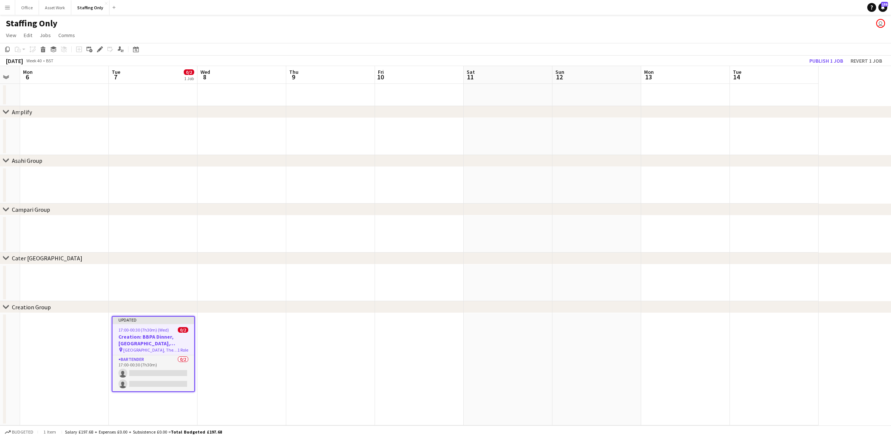
click at [248, 358] on app-date-cell at bounding box center [242, 369] width 89 height 112
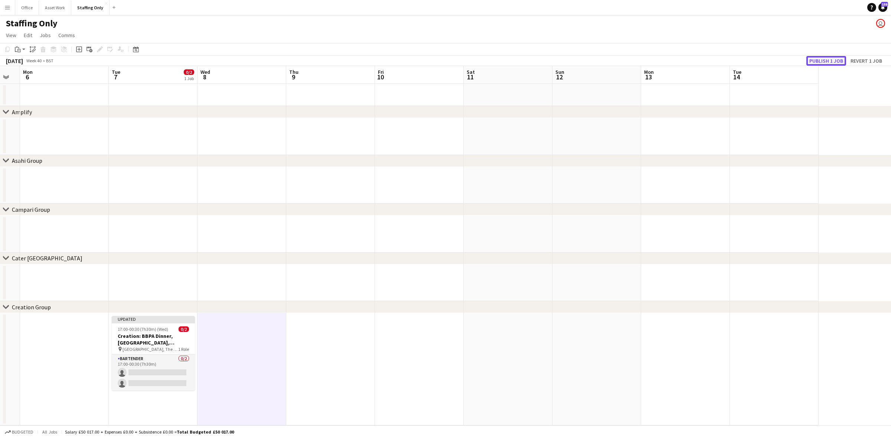
click at [818, 58] on button "Publish 1 job" at bounding box center [826, 61] width 40 height 10
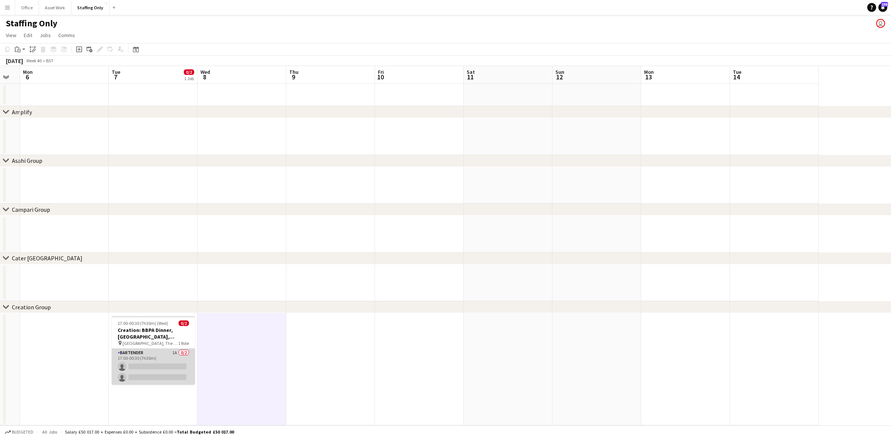
click at [149, 359] on app-card-role "Bartender 1A 0/2 17:00-00:30 (7h30m) single-neutral-actions single-neutral-acti…" at bounding box center [153, 367] width 83 height 36
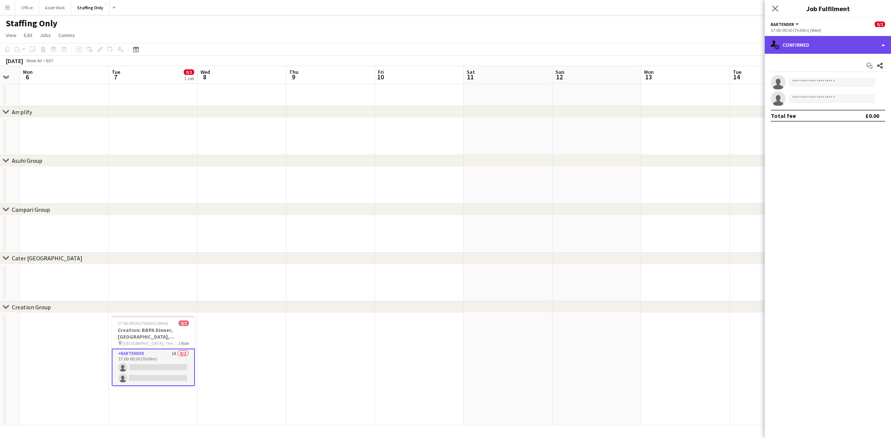
click at [820, 41] on div "single-neutral-actions-check-2 Confirmed" at bounding box center [828, 45] width 126 height 18
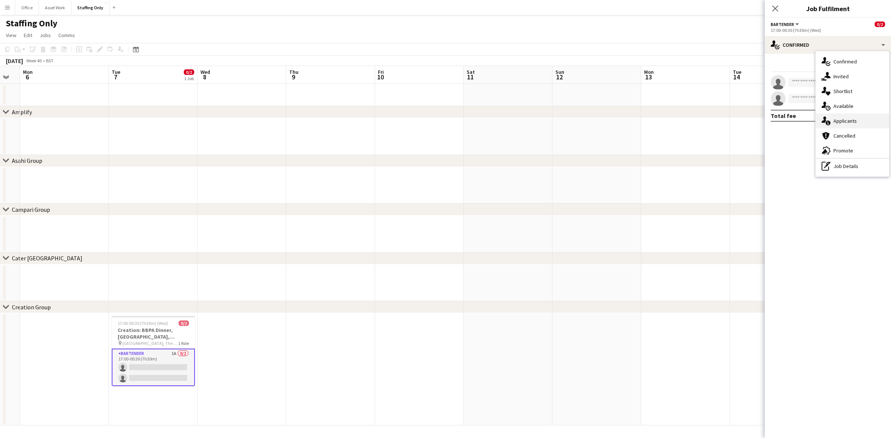
click at [862, 120] on div "single-neutral-actions-information Applicants" at bounding box center [853, 121] width 74 height 15
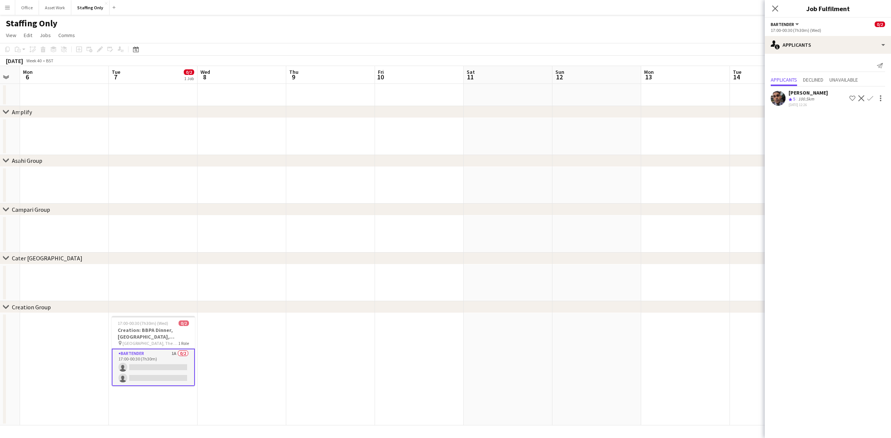
click at [780, 102] on app-user-avatar at bounding box center [778, 98] width 15 height 15
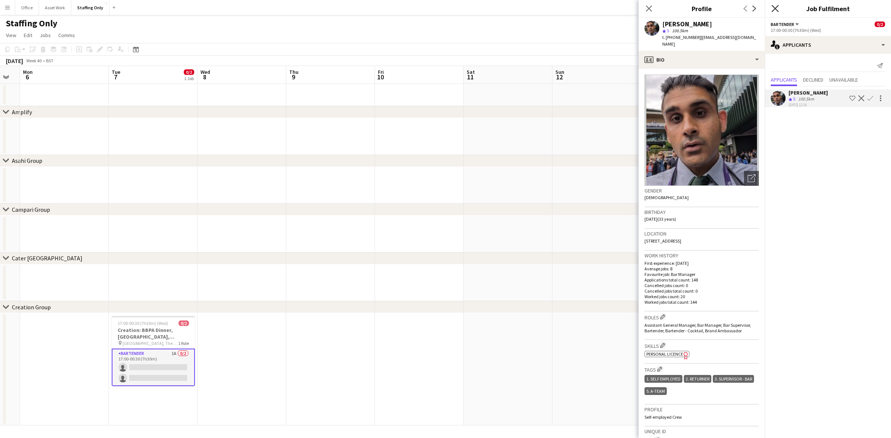
click at [772, 9] on icon "Close pop-in" at bounding box center [775, 8] width 7 height 7
